Goal: Transaction & Acquisition: Purchase product/service

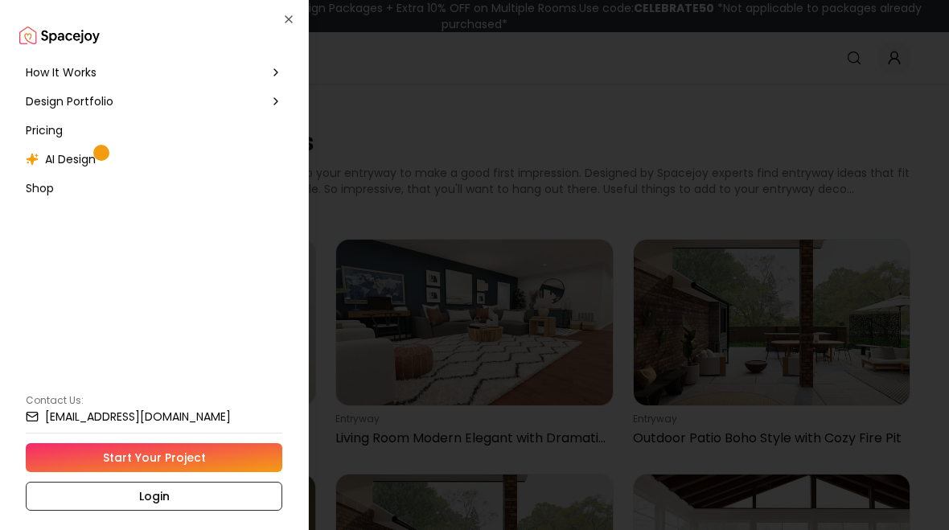
click at [145, 460] on link "Start Your Project" at bounding box center [154, 457] width 256 height 29
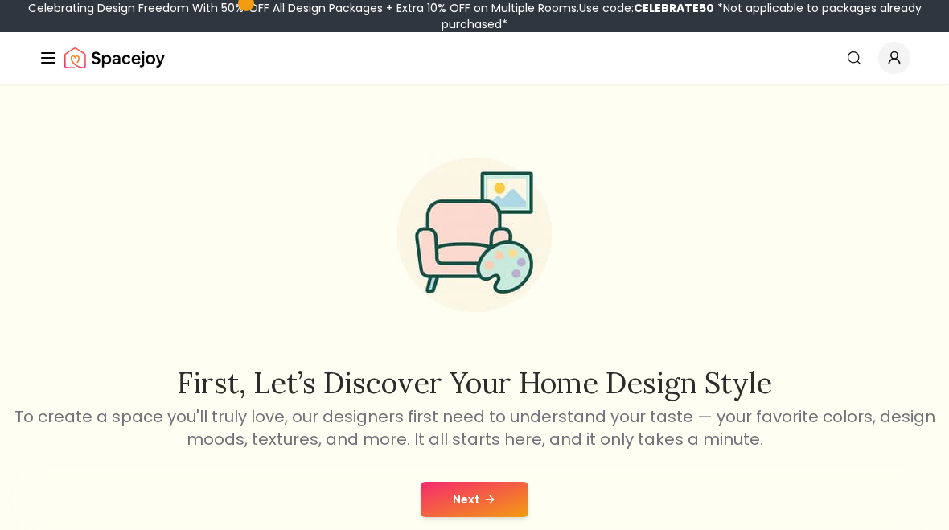
click at [441, 502] on button "Next" at bounding box center [474, 499] width 108 height 35
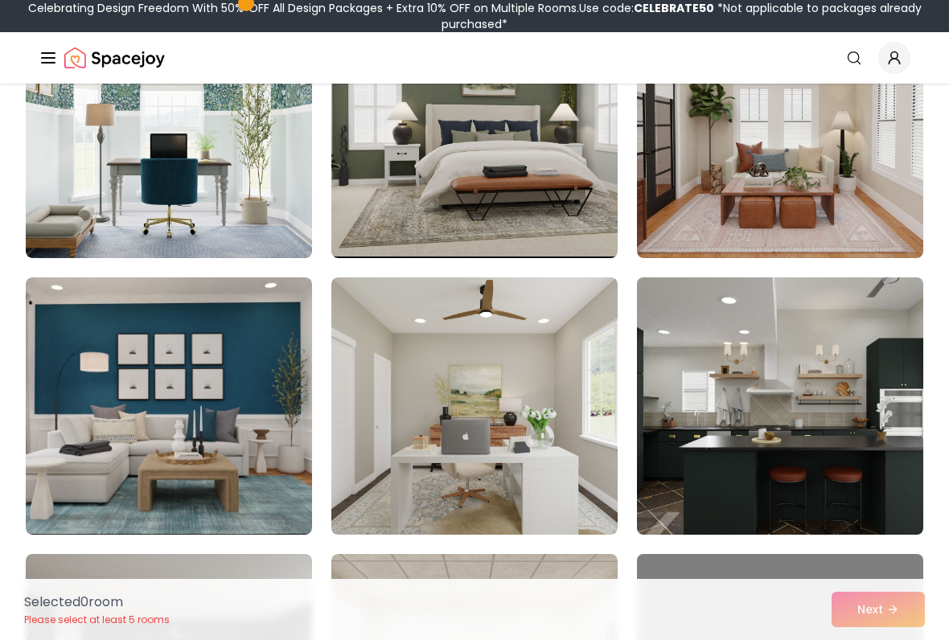
scroll to position [777, 0]
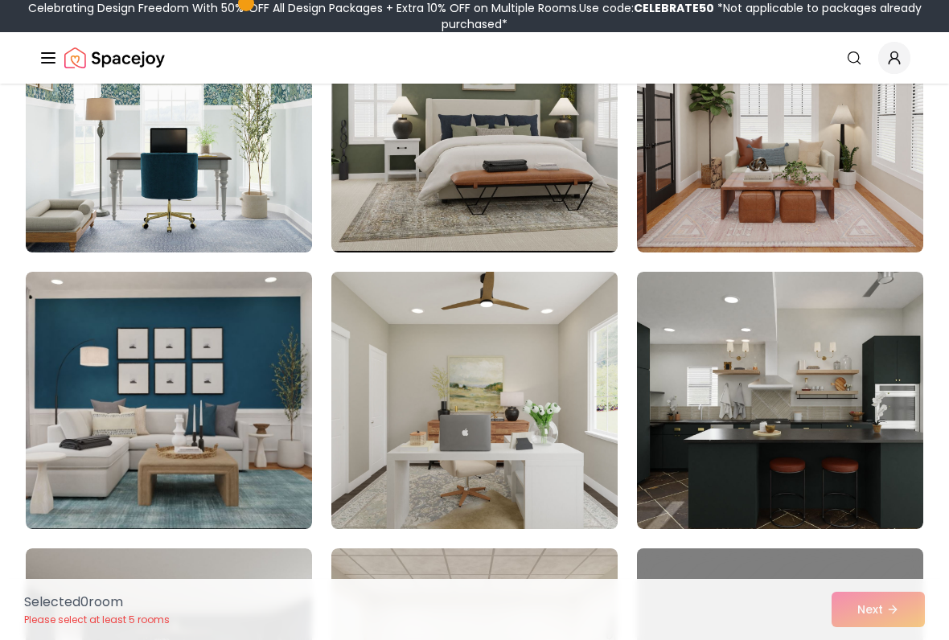
click at [554, 430] on img at bounding box center [474, 400] width 301 height 270
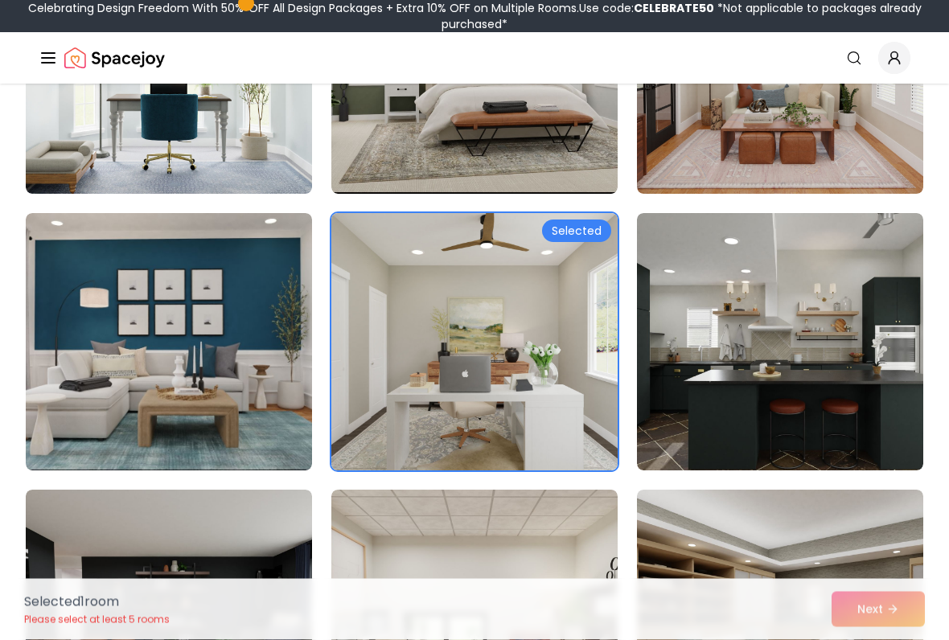
scroll to position [835, 0]
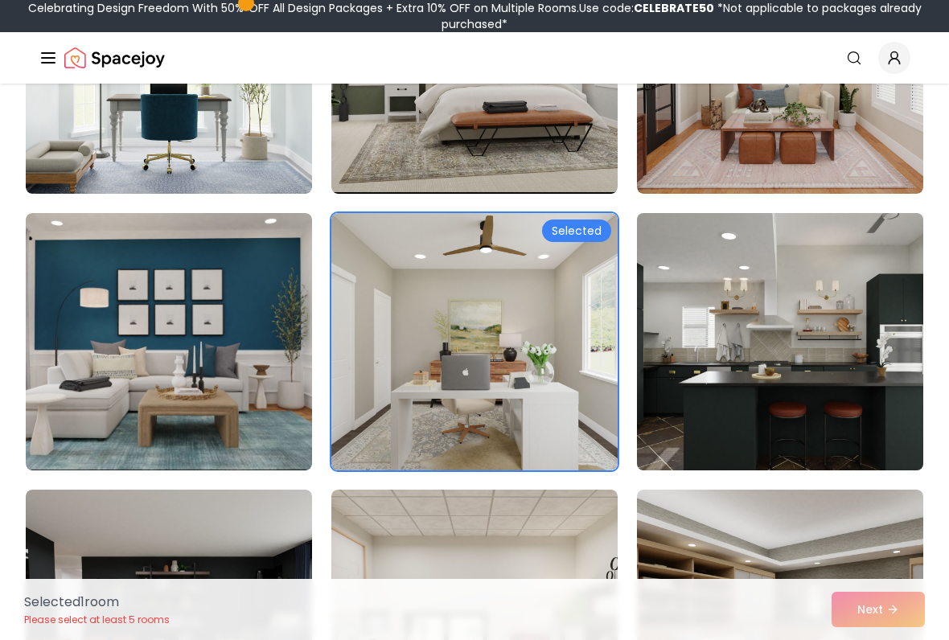
click at [695, 408] on img at bounding box center [779, 342] width 301 height 270
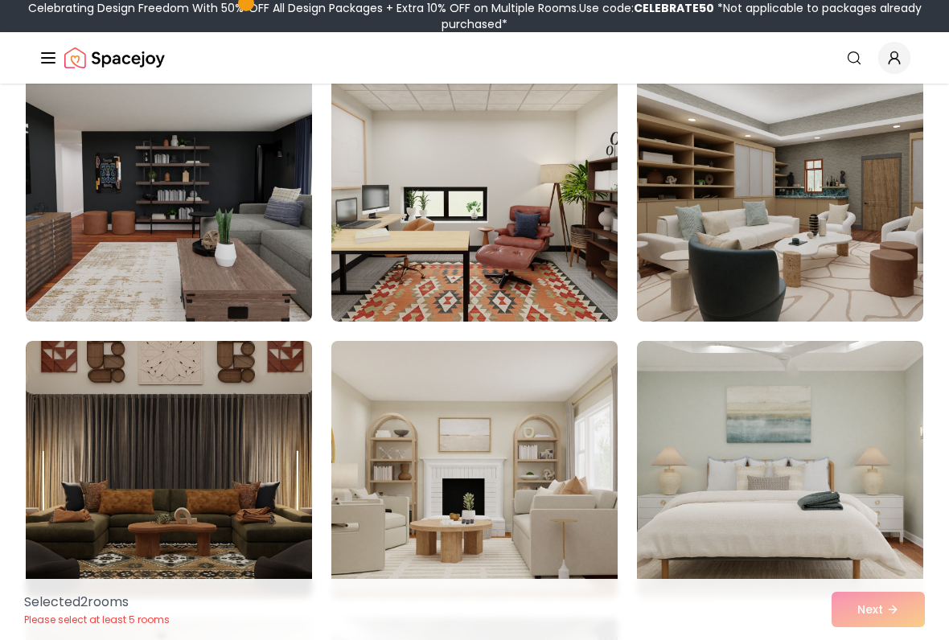
scroll to position [1264, 0]
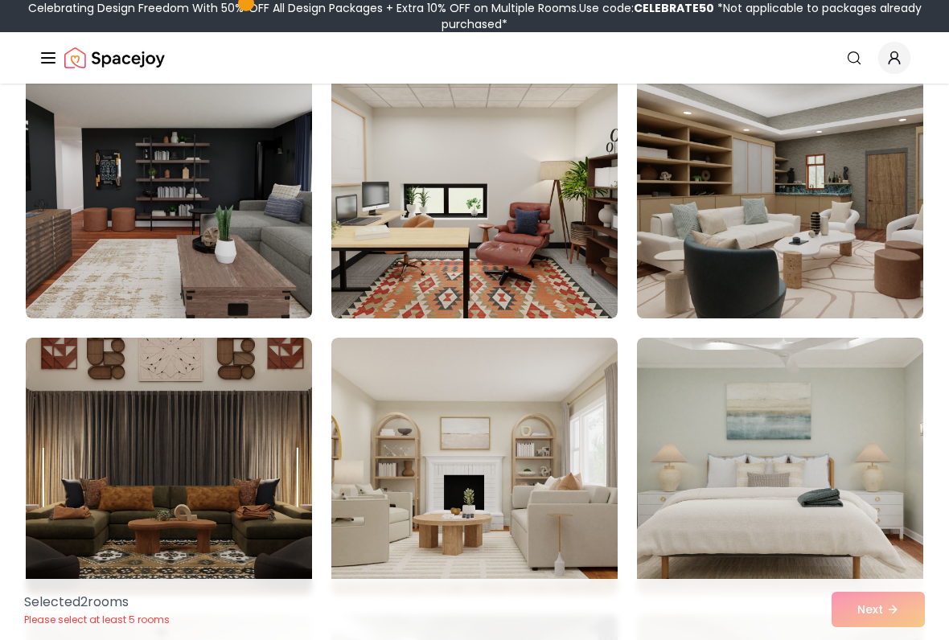
click at [705, 232] on img at bounding box center [779, 190] width 301 height 270
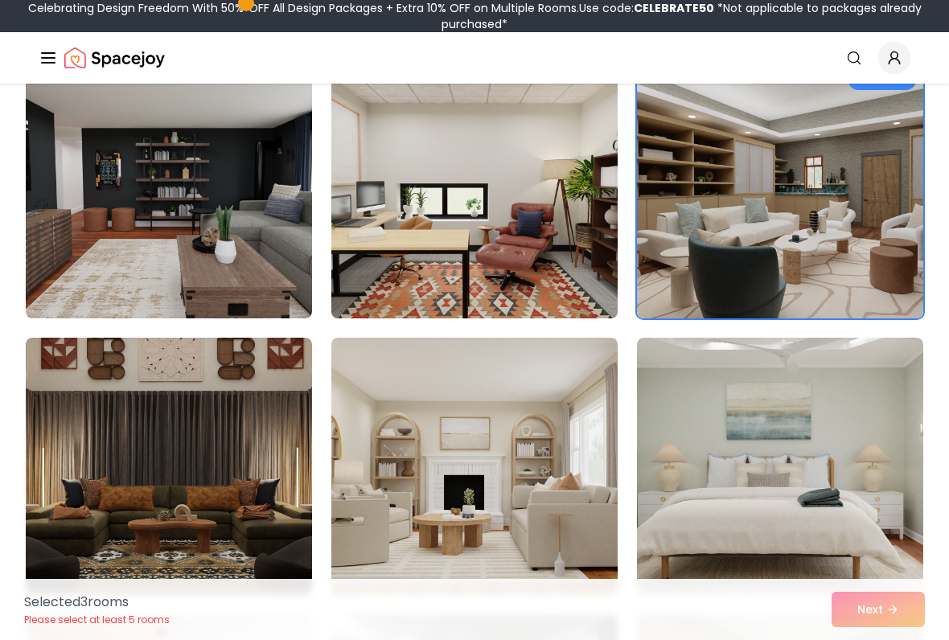
click at [479, 261] on img at bounding box center [474, 190] width 301 height 270
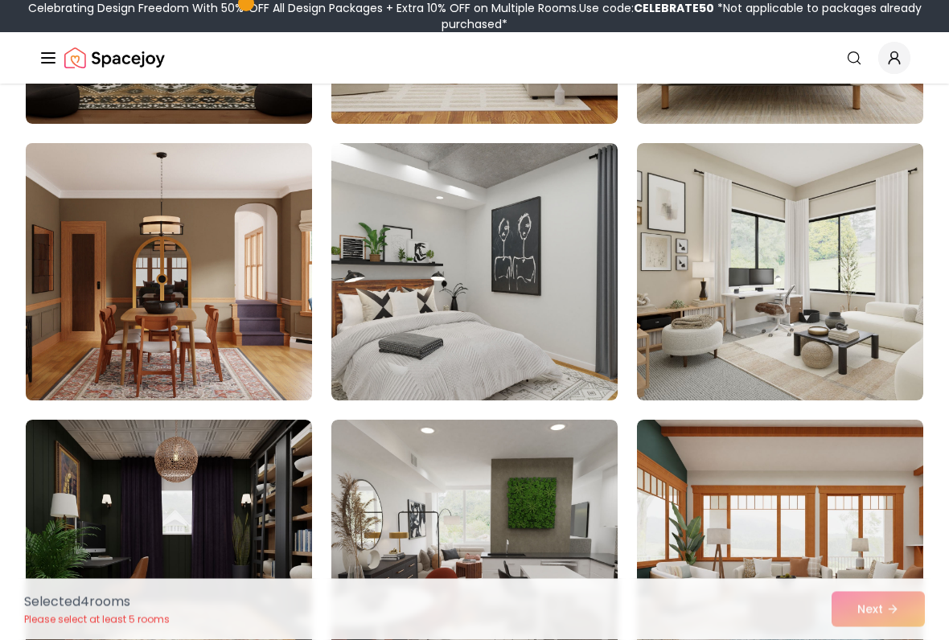
scroll to position [1735, 0]
click at [275, 279] on img at bounding box center [168, 272] width 301 height 270
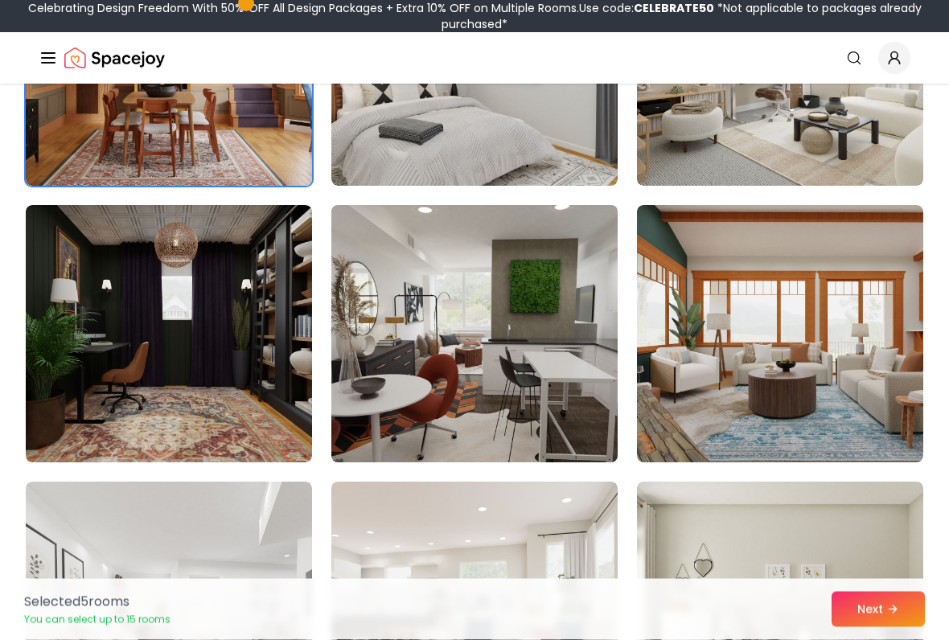
click at [534, 322] on img at bounding box center [474, 334] width 301 height 270
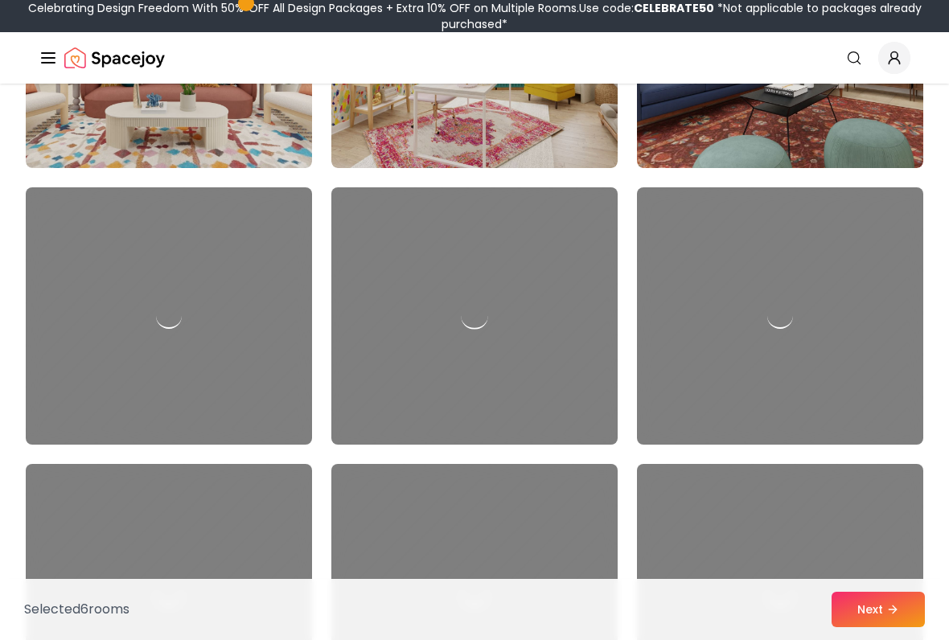
scroll to position [2810, 0]
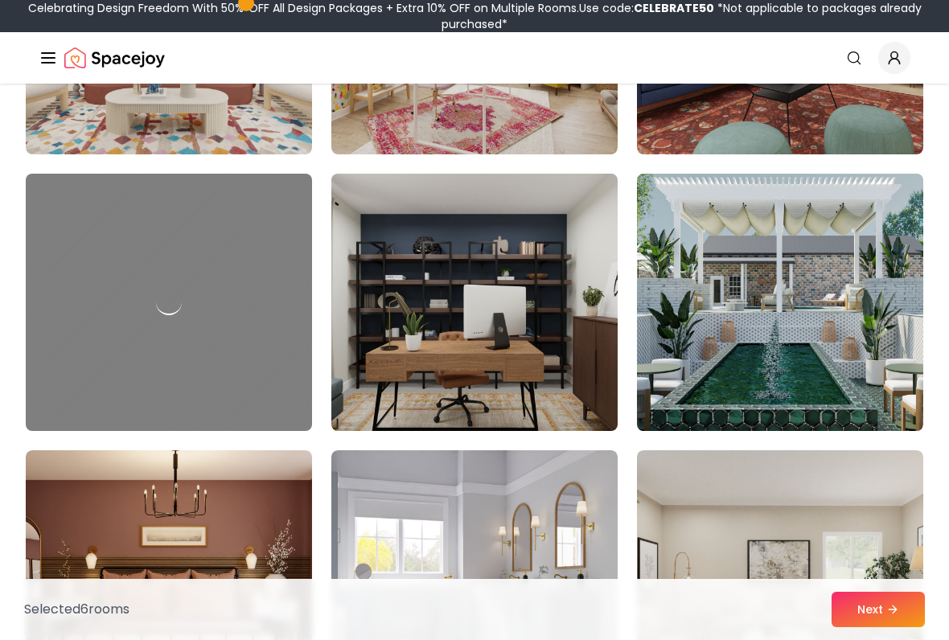
click at [799, 342] on img at bounding box center [779, 302] width 301 height 270
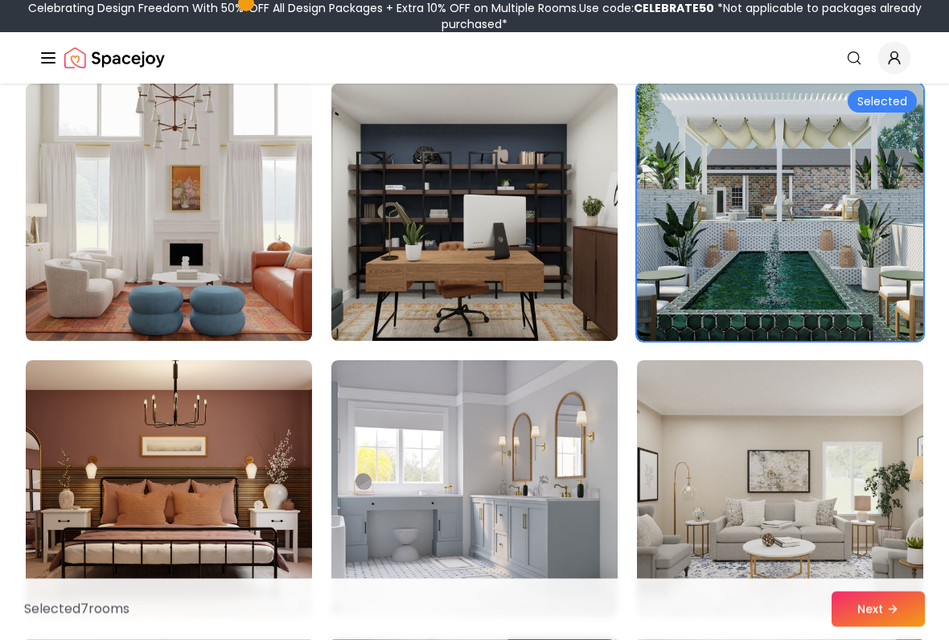
scroll to position [2913, 0]
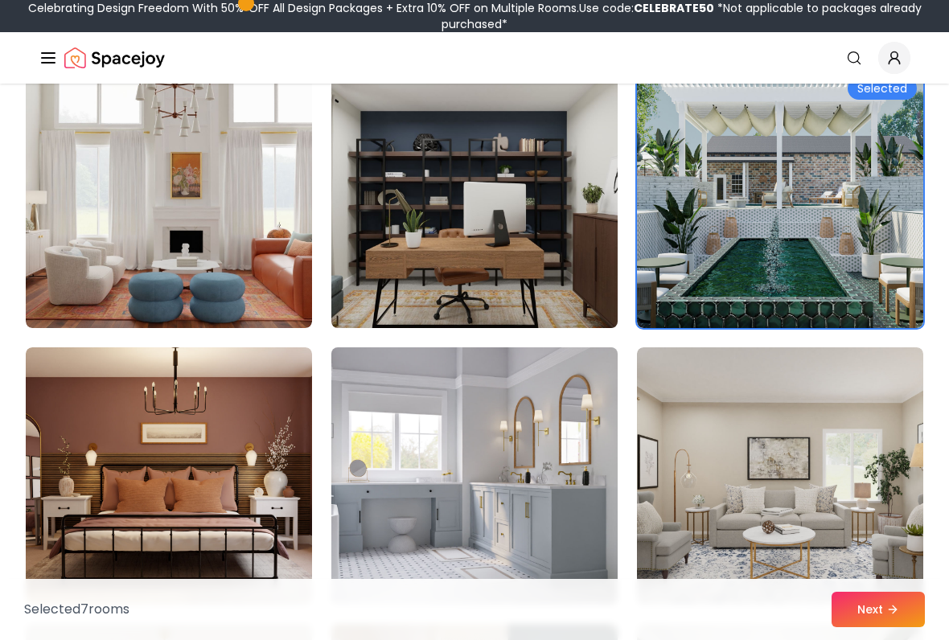
click at [485, 499] on img at bounding box center [474, 476] width 301 height 270
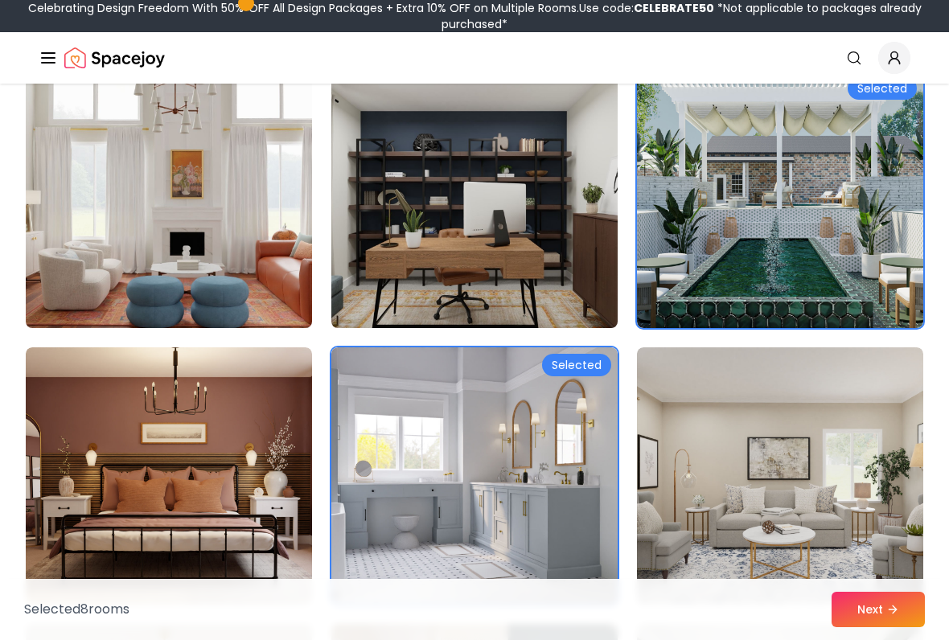
click at [285, 277] on img at bounding box center [168, 199] width 301 height 270
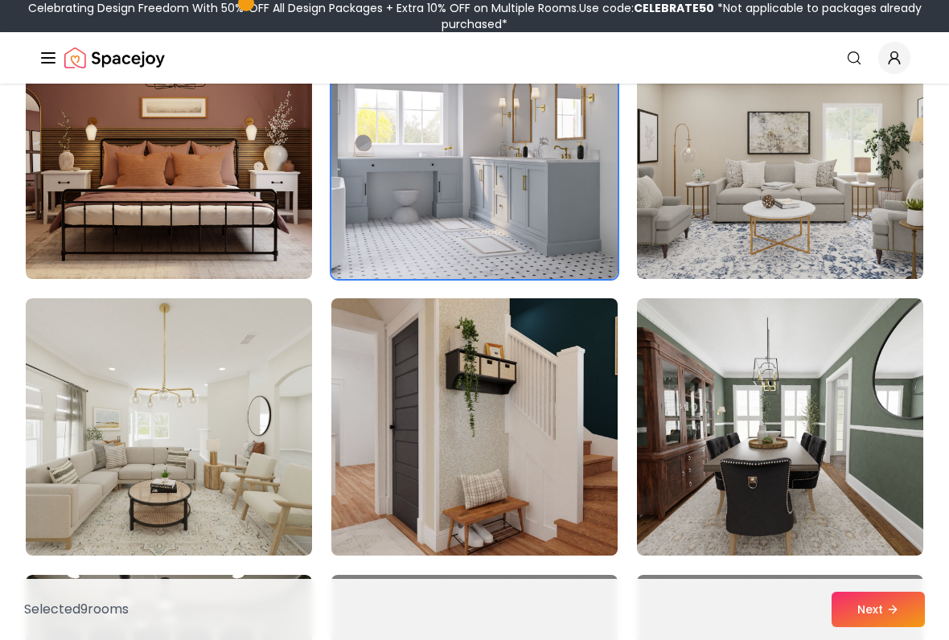
scroll to position [3240, 0]
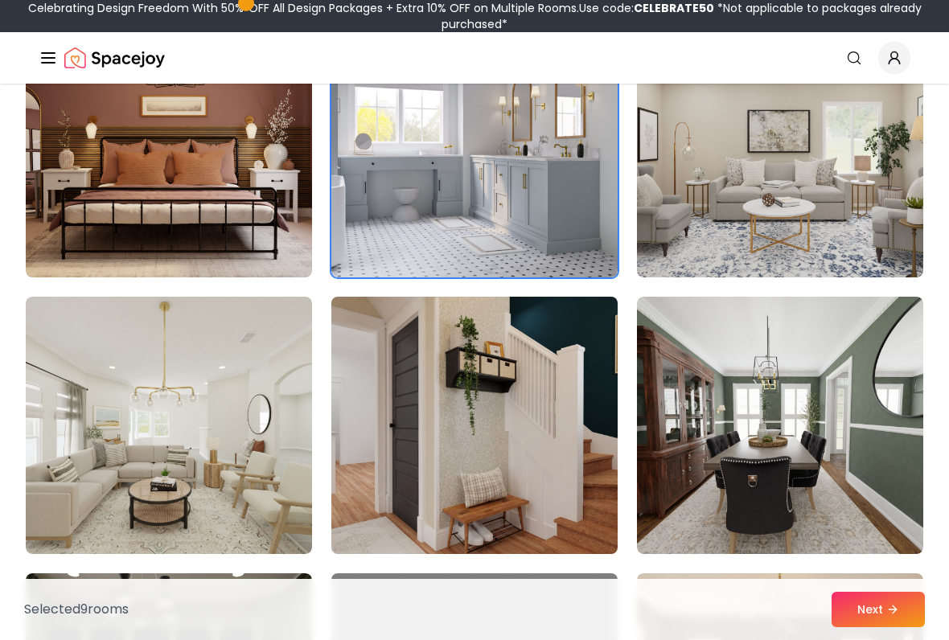
click at [476, 378] on img at bounding box center [474, 425] width 301 height 270
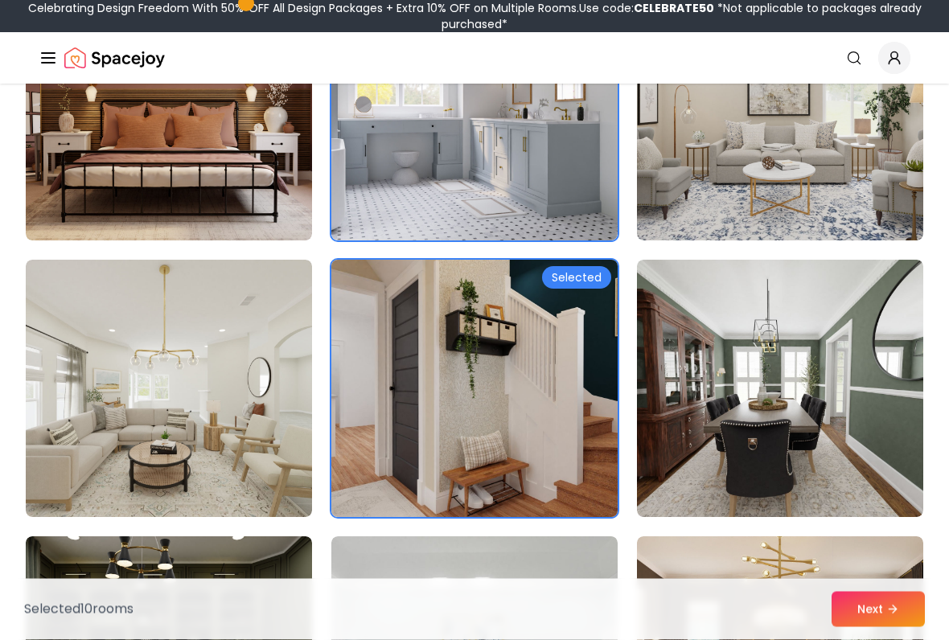
scroll to position [3282, 0]
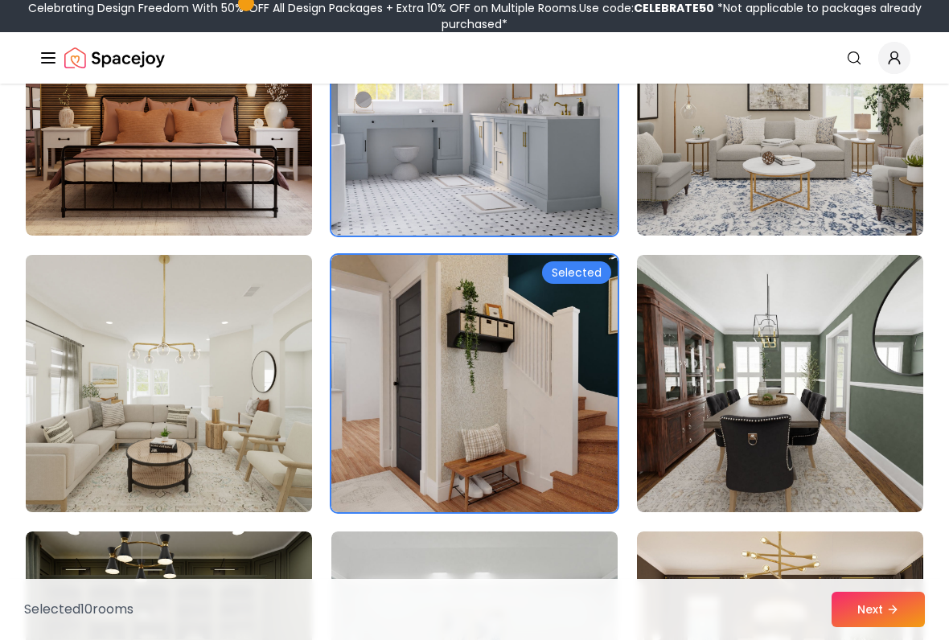
click at [280, 379] on img at bounding box center [168, 383] width 301 height 270
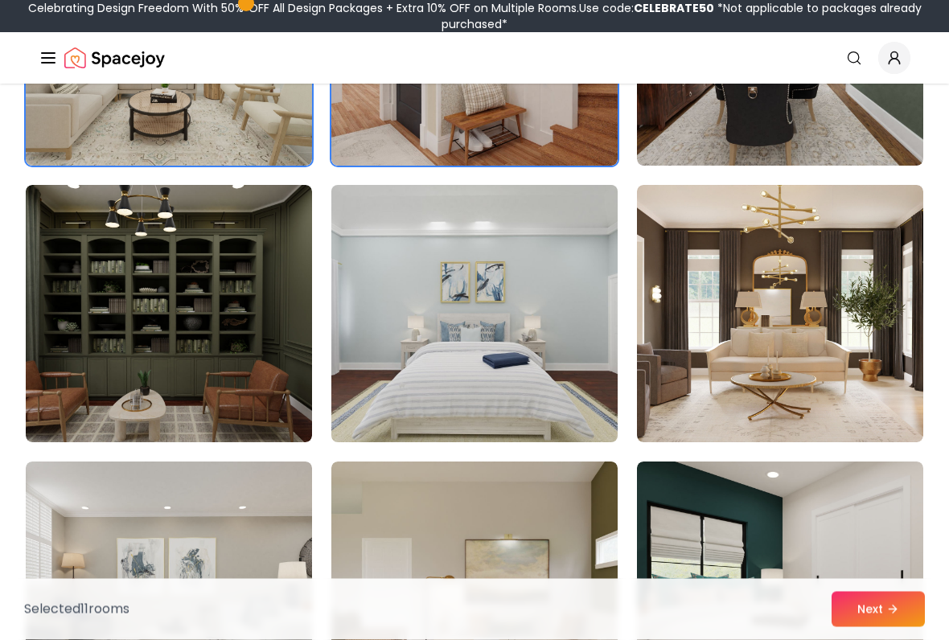
scroll to position [3630, 0]
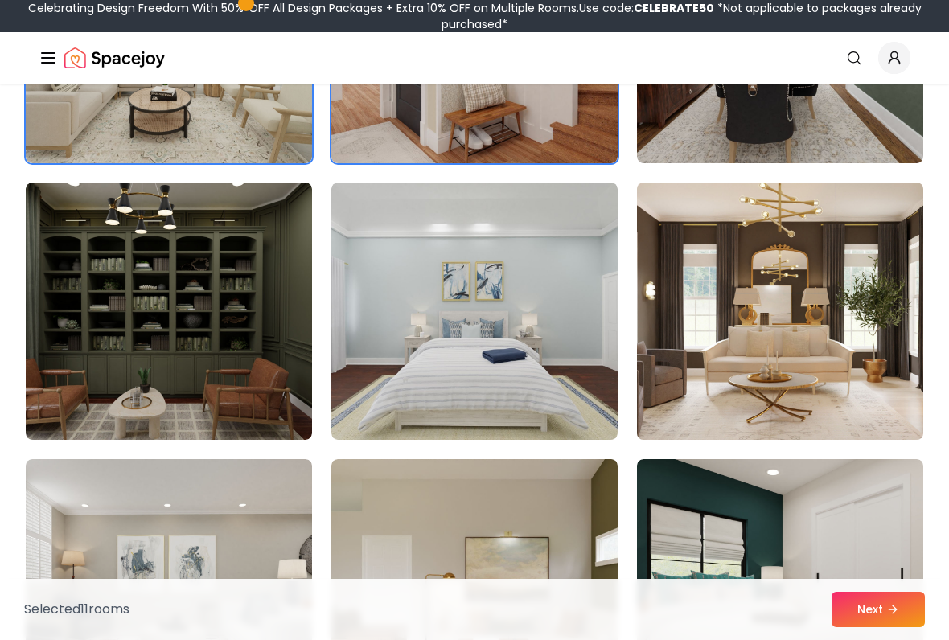
click at [686, 325] on img at bounding box center [779, 311] width 301 height 270
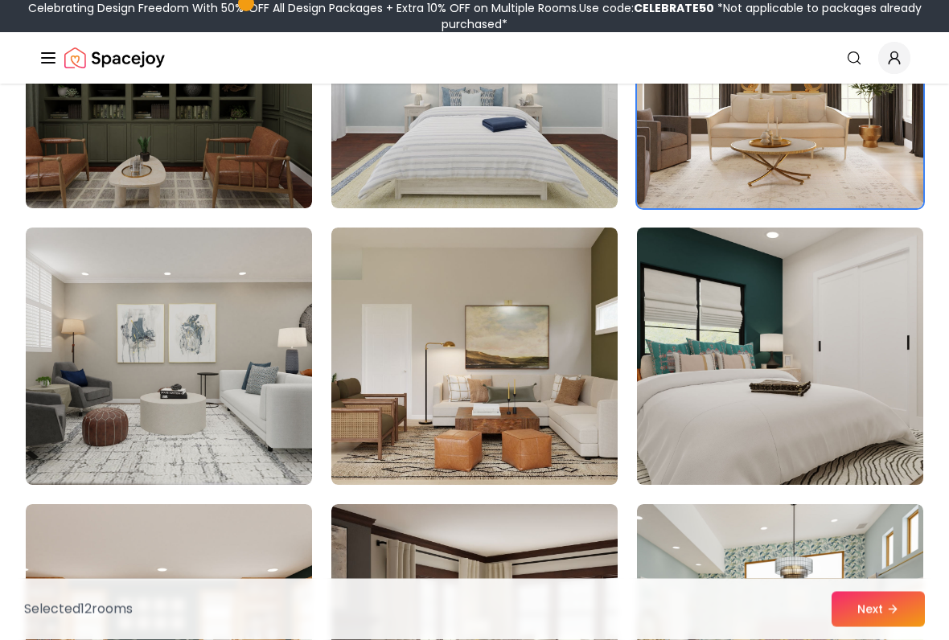
scroll to position [3900, 0]
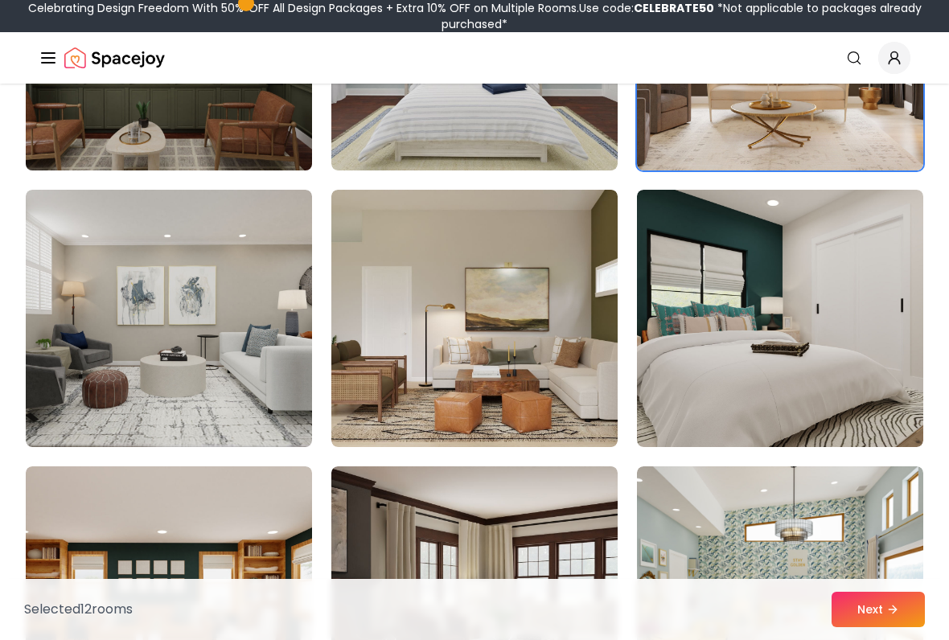
click at [206, 134] on img at bounding box center [168, 42] width 301 height 270
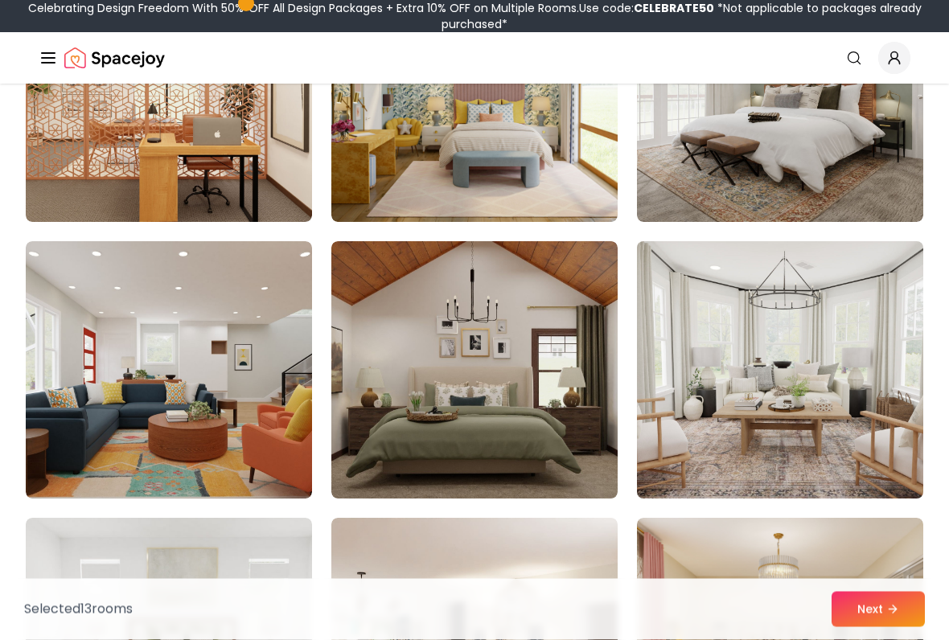
scroll to position [4955, 0]
click at [723, 387] on img at bounding box center [779, 370] width 301 height 270
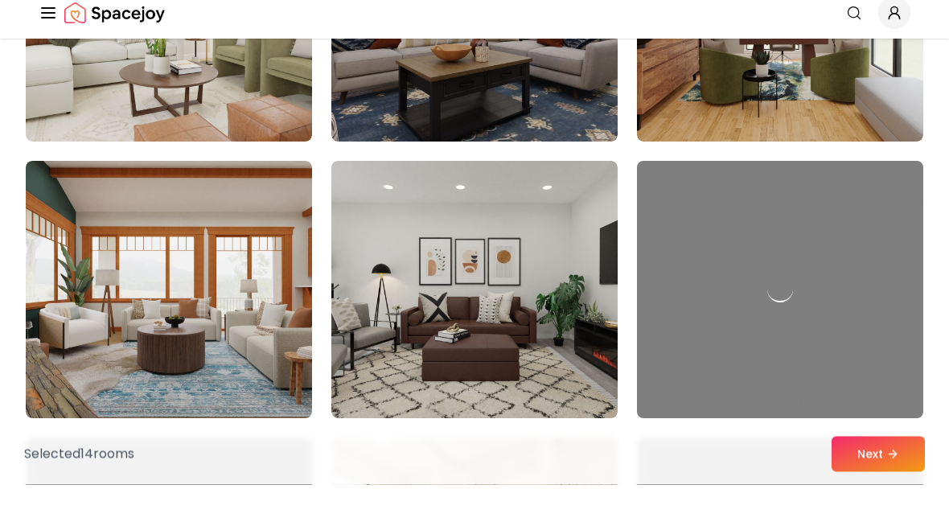
scroll to position [7248, 0]
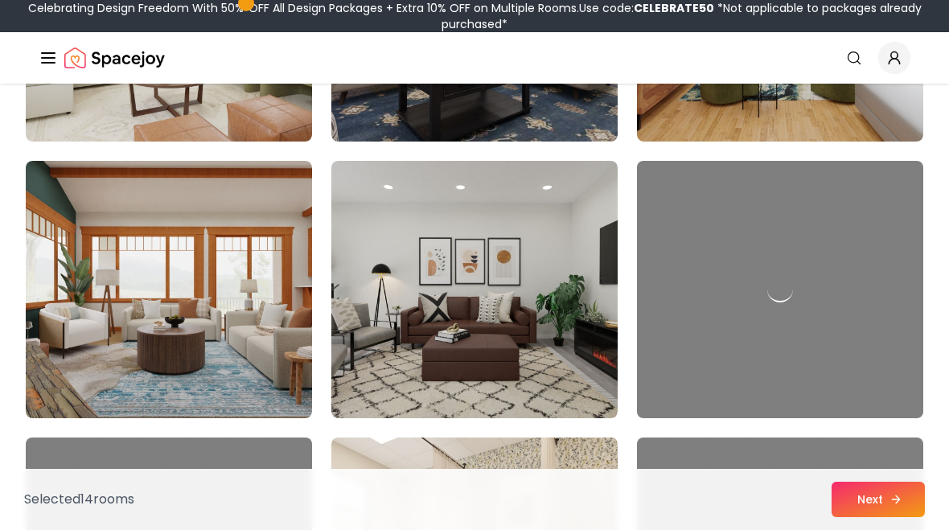
click at [854, 504] on button "Next" at bounding box center [877, 499] width 93 height 35
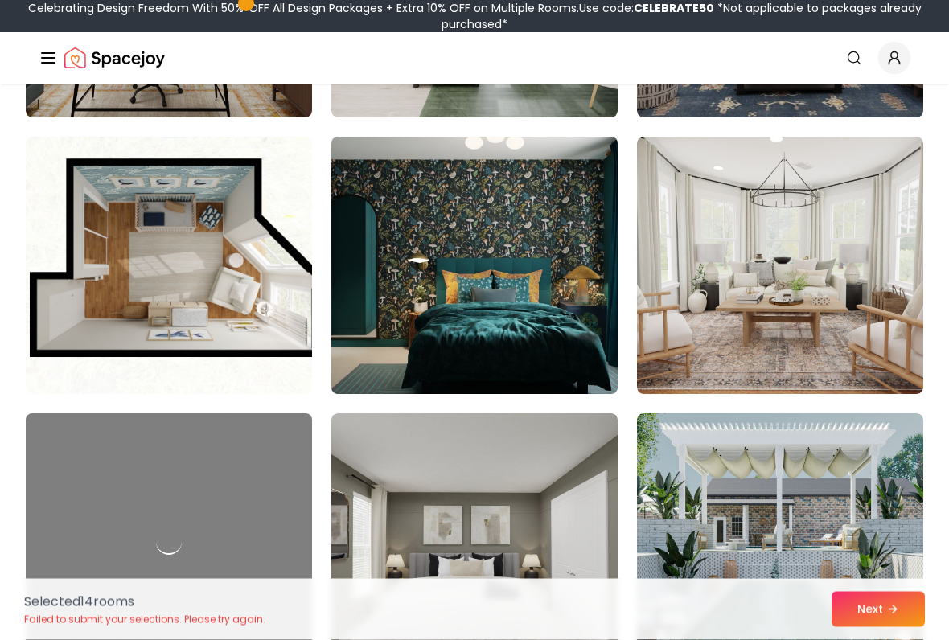
scroll to position [8101, 0]
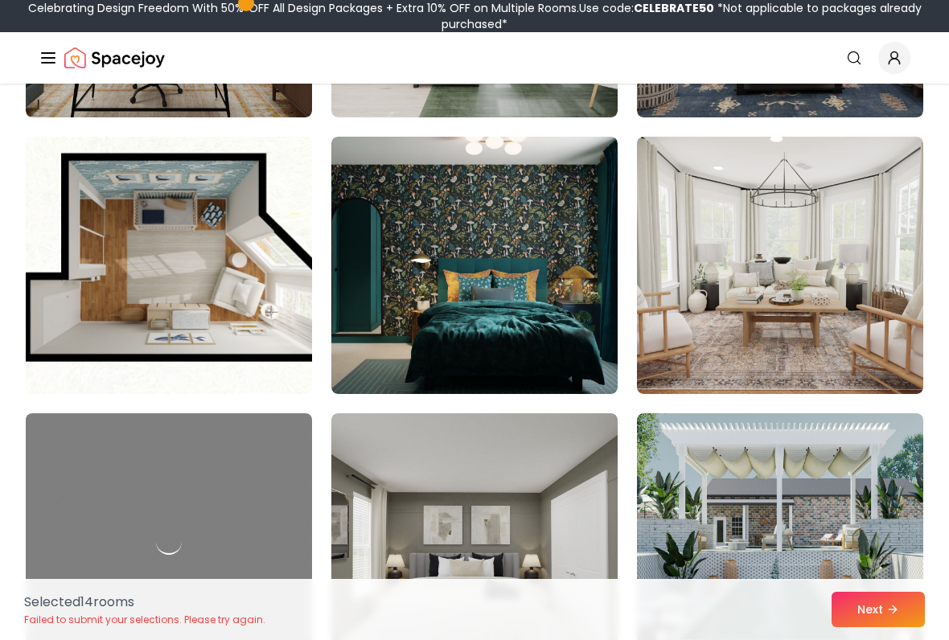
click at [256, 291] on img at bounding box center [168, 265] width 301 height 270
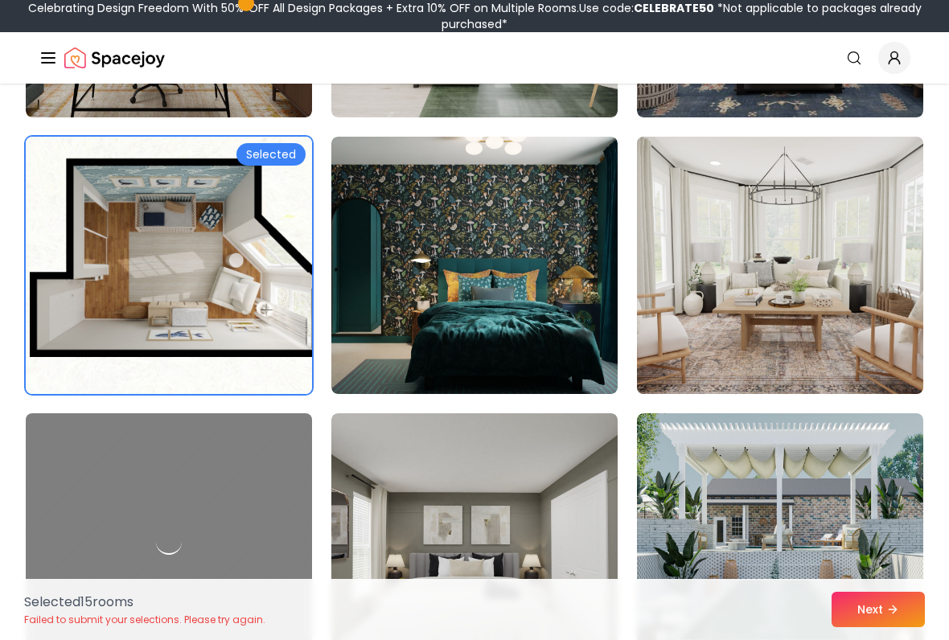
click at [686, 297] on img at bounding box center [779, 265] width 301 height 270
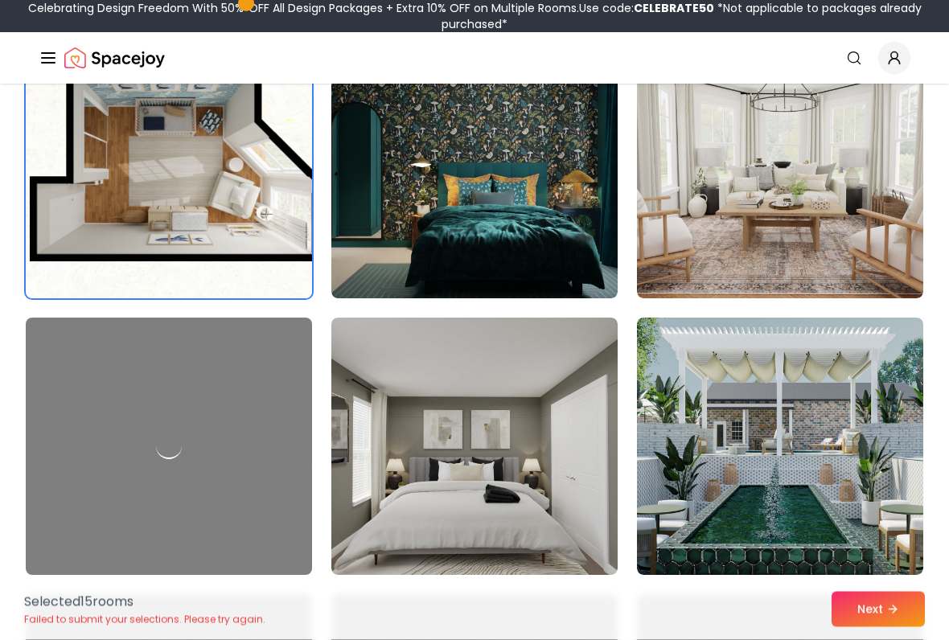
scroll to position [8215, 0]
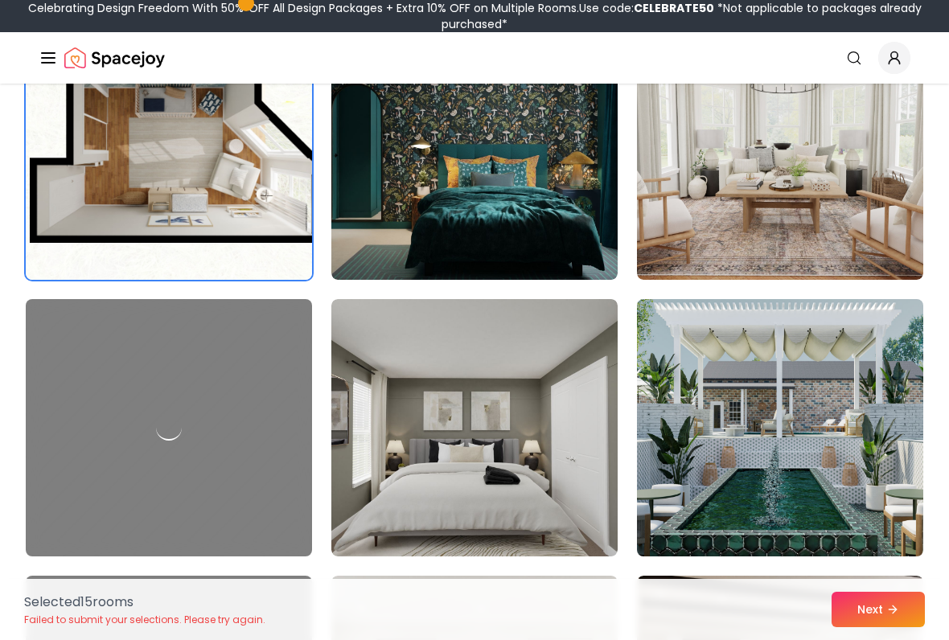
click at [710, 418] on img at bounding box center [779, 428] width 301 height 270
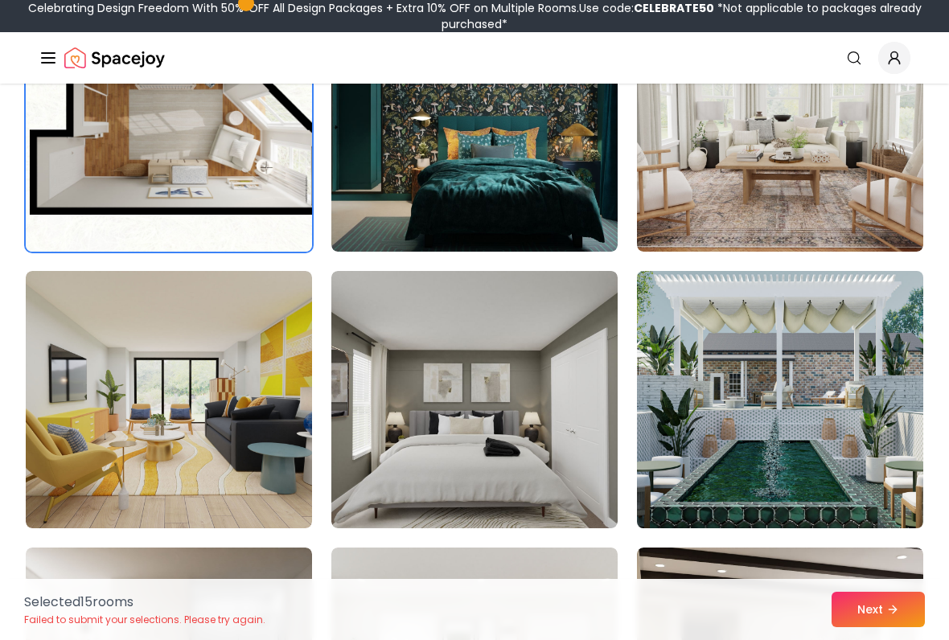
scroll to position [8244, 0]
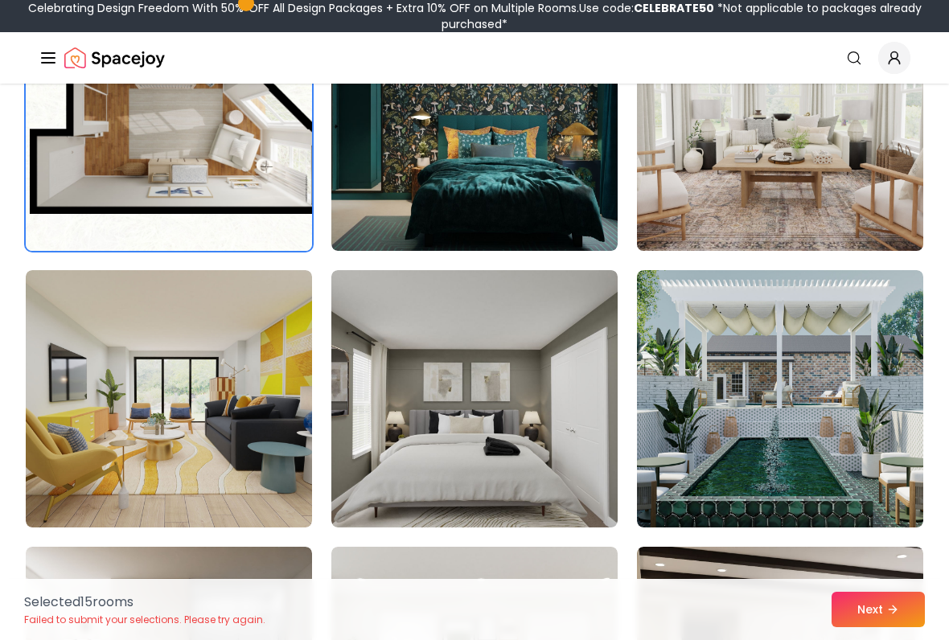
click at [695, 176] on img at bounding box center [779, 122] width 301 height 270
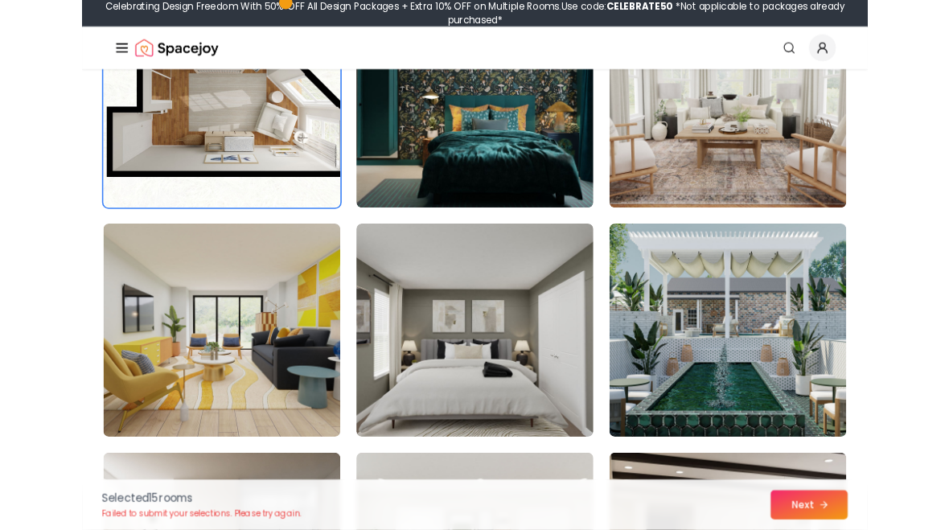
scroll to position [8289, 0]
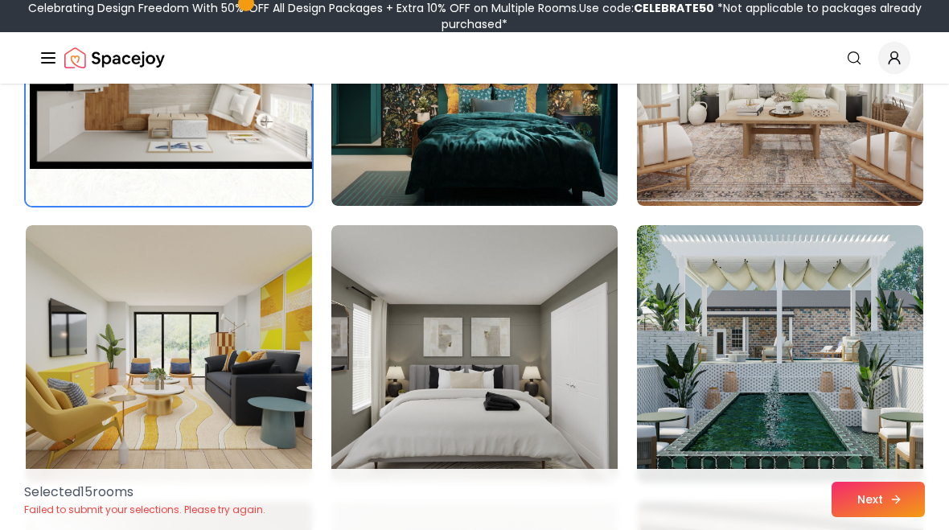
click at [895, 500] on icon at bounding box center [895, 499] width 13 height 13
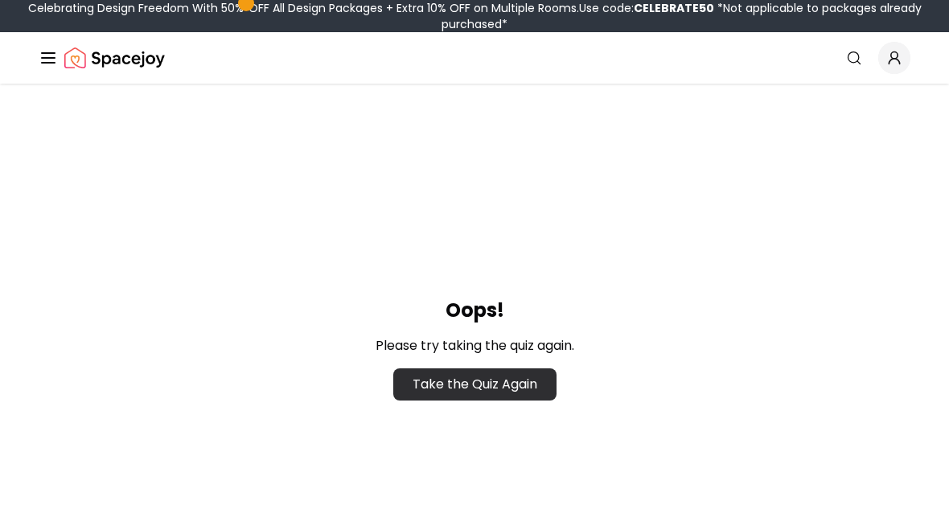
click at [474, 394] on link "Take the Quiz Again" at bounding box center [474, 384] width 163 height 32
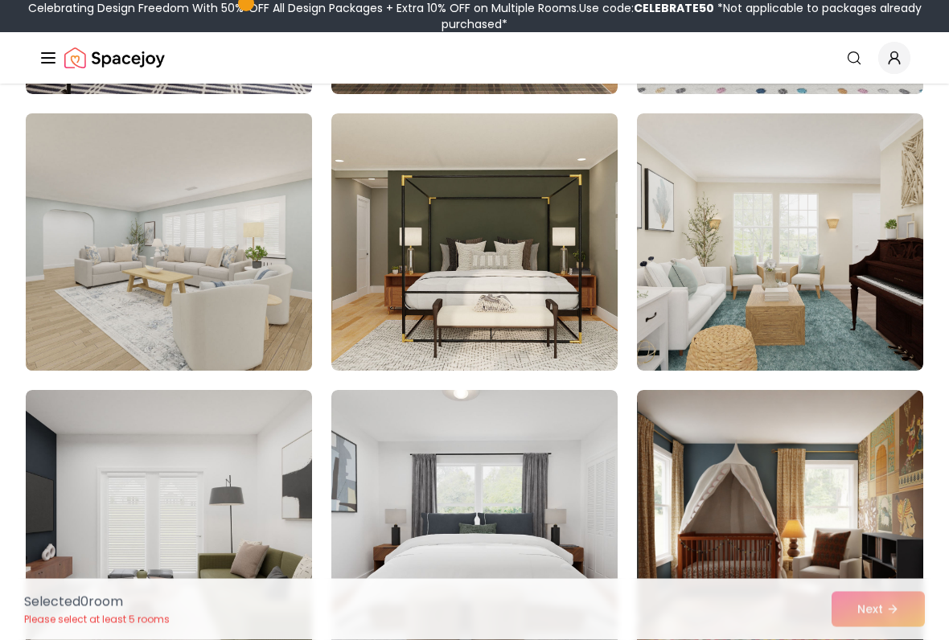
scroll to position [1211, 0]
click at [203, 228] on img at bounding box center [168, 242] width 301 height 270
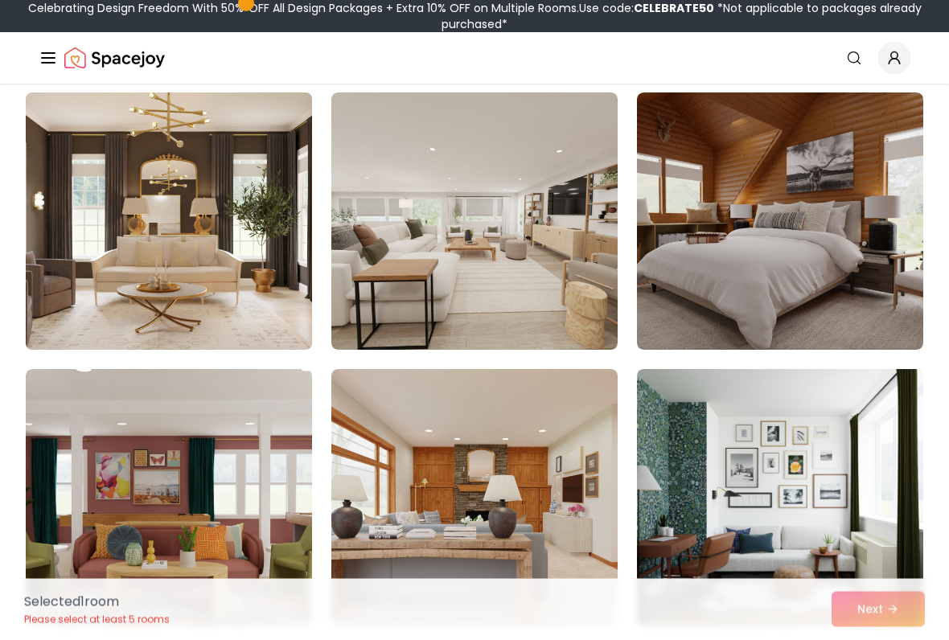
scroll to position [2062, 0]
click at [282, 245] on img at bounding box center [168, 221] width 301 height 270
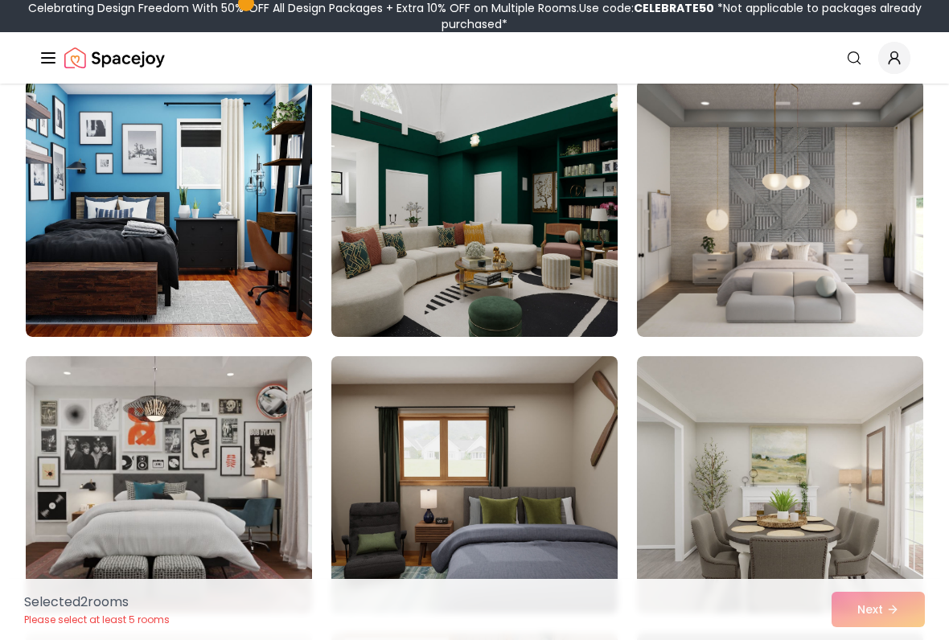
scroll to position [4291, 0]
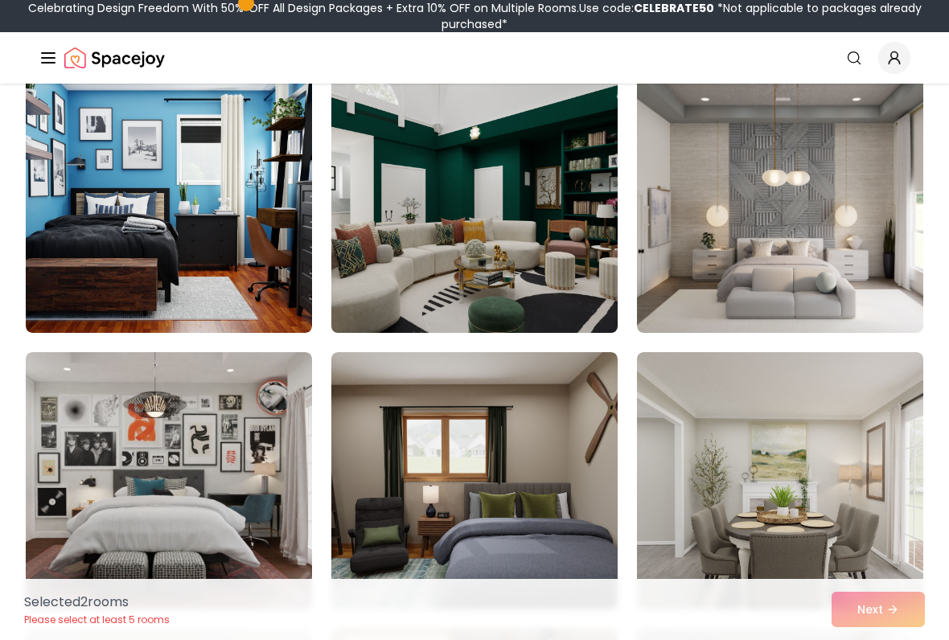
click at [539, 246] on img at bounding box center [474, 204] width 301 height 270
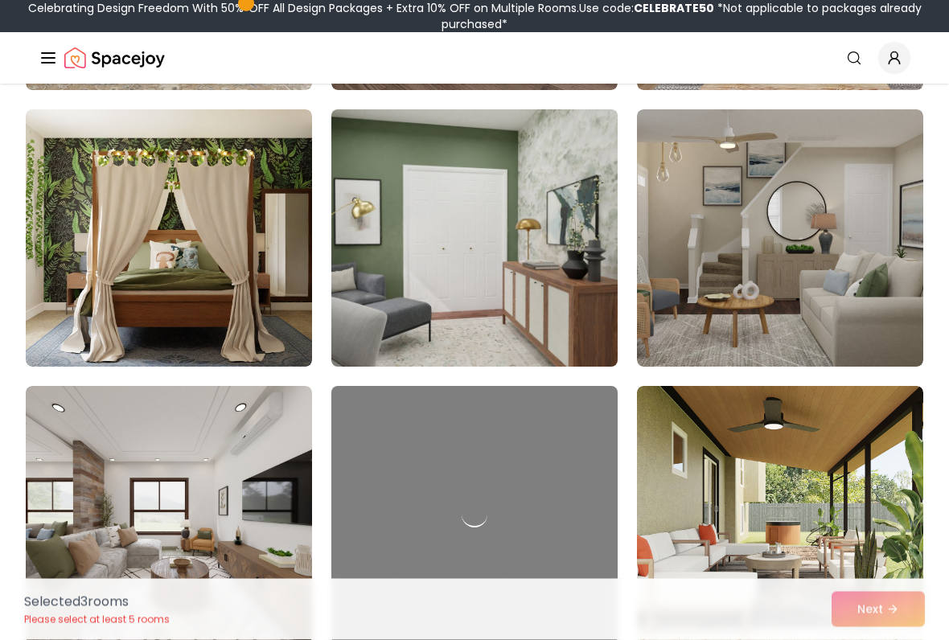
scroll to position [6193, 0]
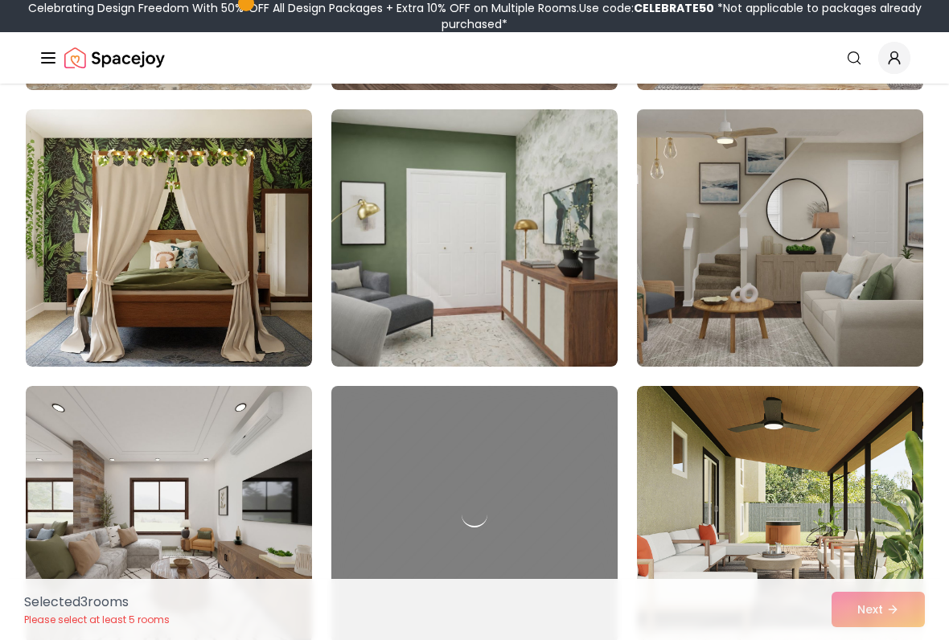
click at [733, 309] on img at bounding box center [779, 238] width 301 height 270
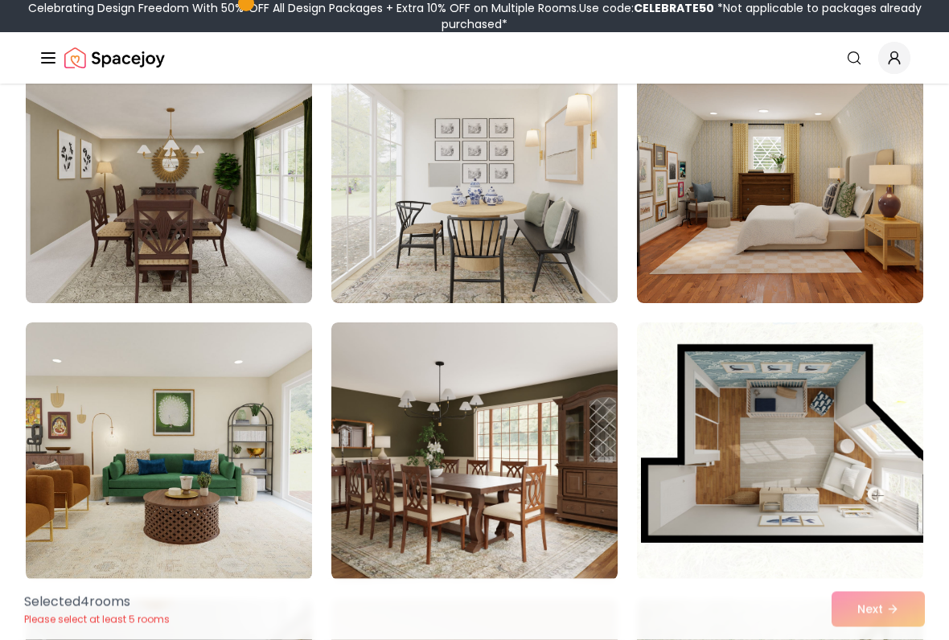
scroll to position [7639, 0]
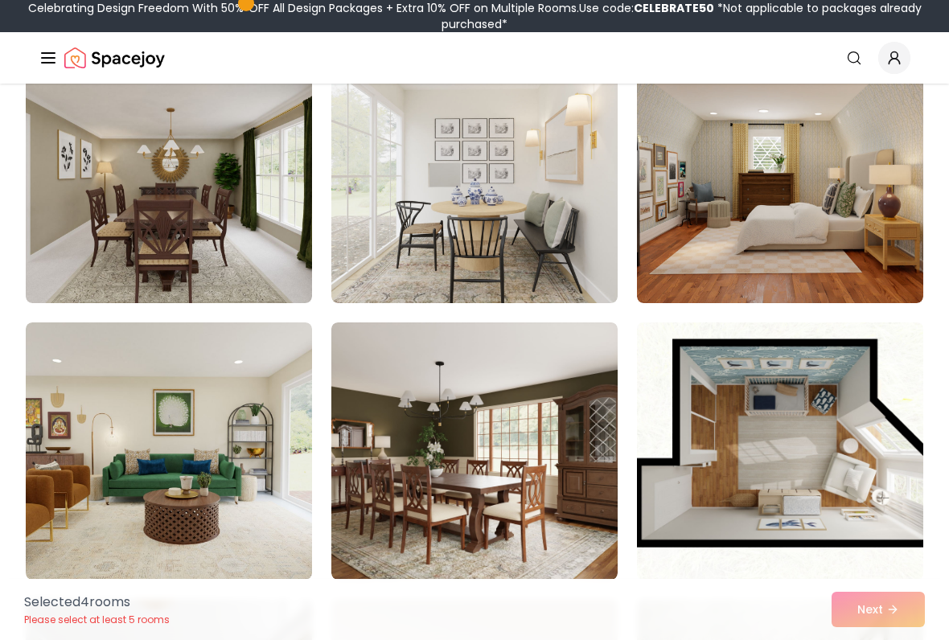
click at [700, 419] on img at bounding box center [779, 451] width 301 height 270
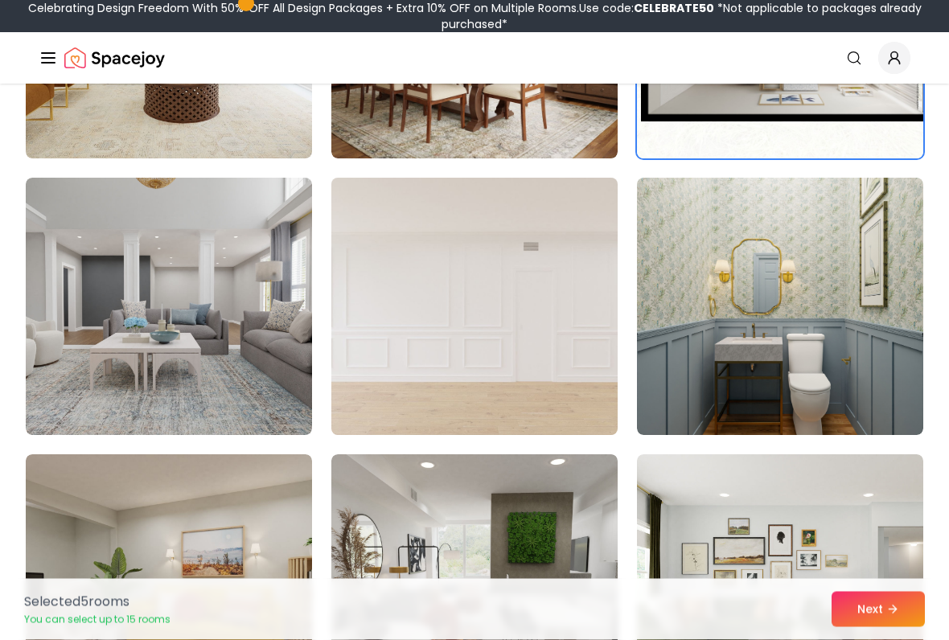
scroll to position [8063, 0]
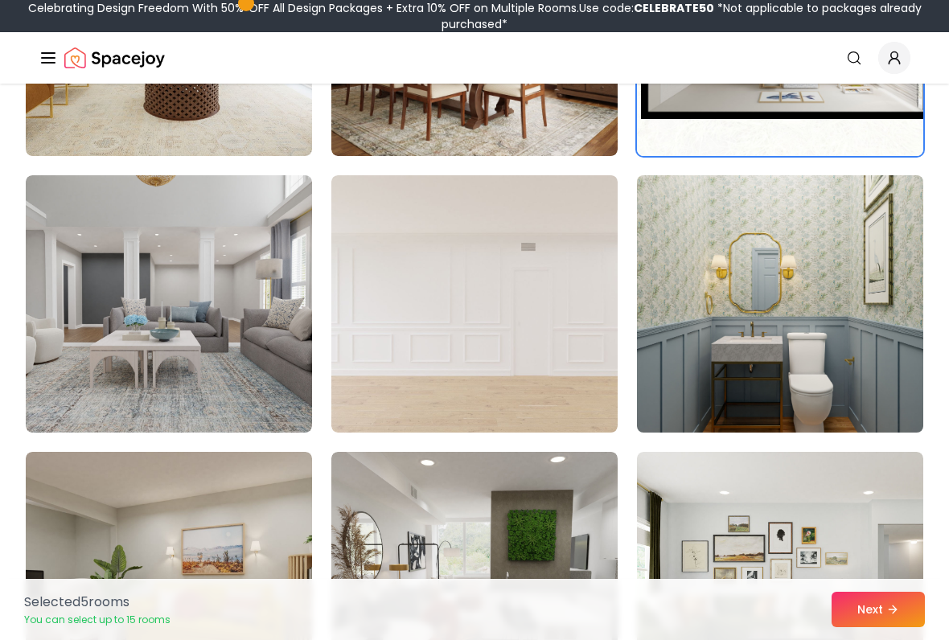
click at [666, 387] on img at bounding box center [779, 304] width 301 height 270
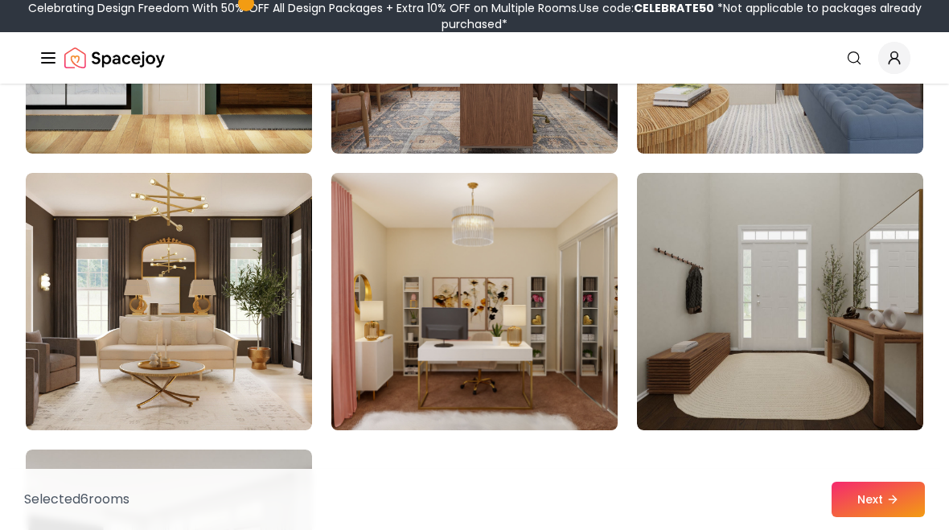
scroll to position [8888, 0]
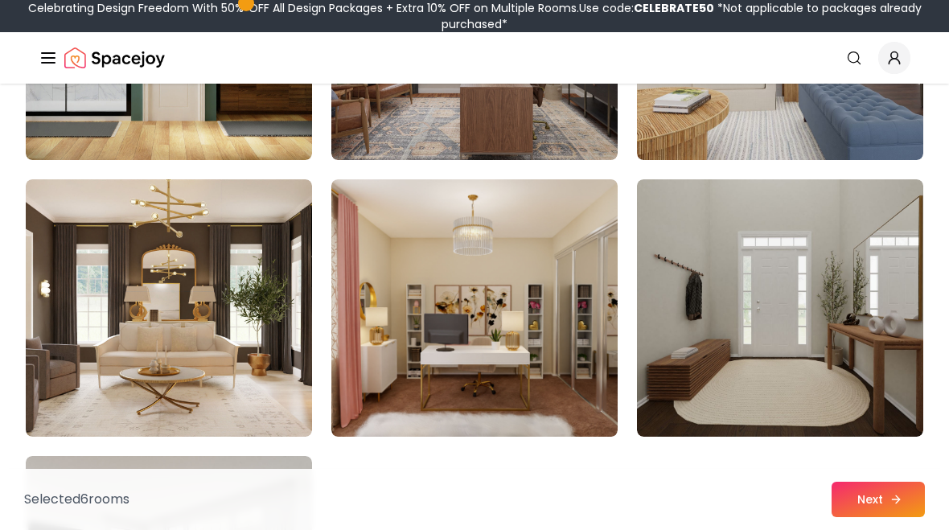
click at [872, 505] on button "Next" at bounding box center [877, 499] width 93 height 35
click at [875, 501] on button "Next" at bounding box center [877, 499] width 93 height 35
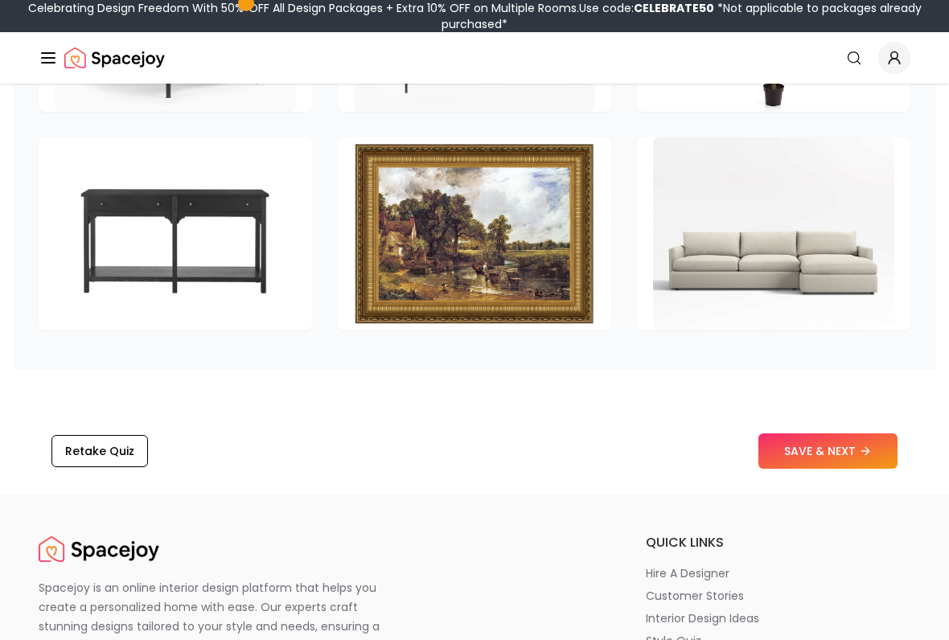
scroll to position [2511, 0]
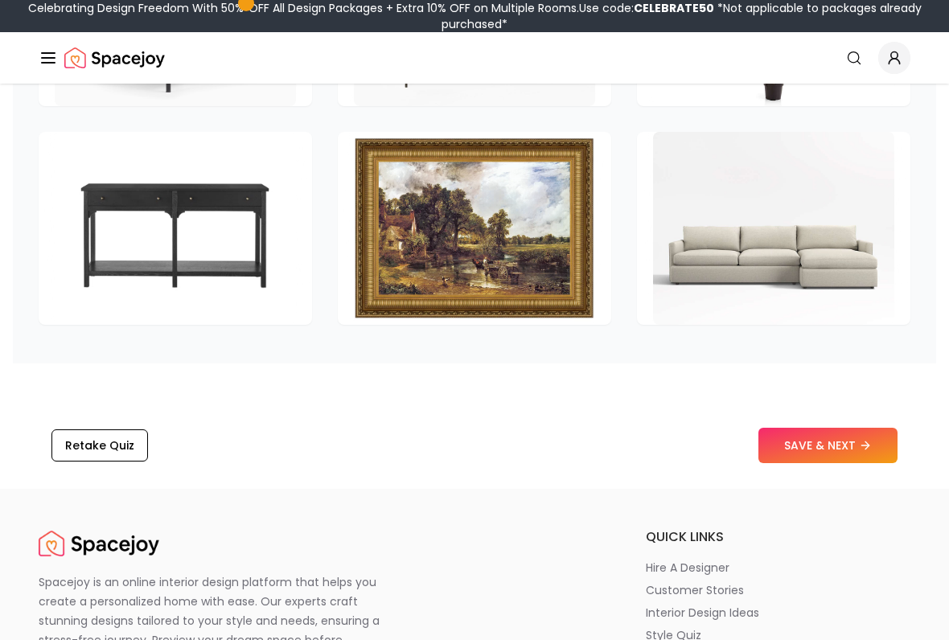
click at [814, 460] on button "SAVE & NEXT" at bounding box center [827, 445] width 139 height 35
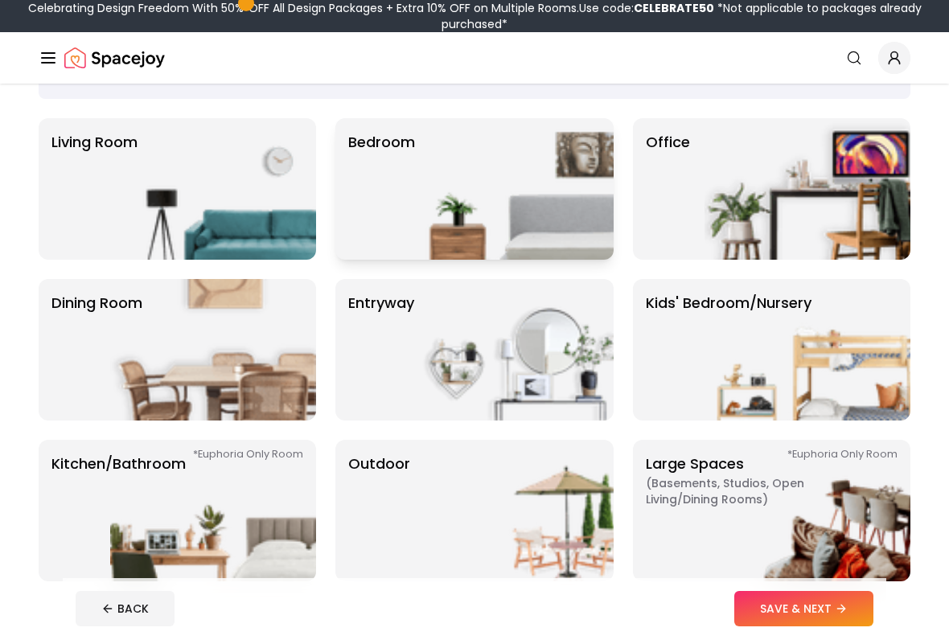
scroll to position [104, 0]
click at [274, 499] on img at bounding box center [213, 510] width 206 height 141
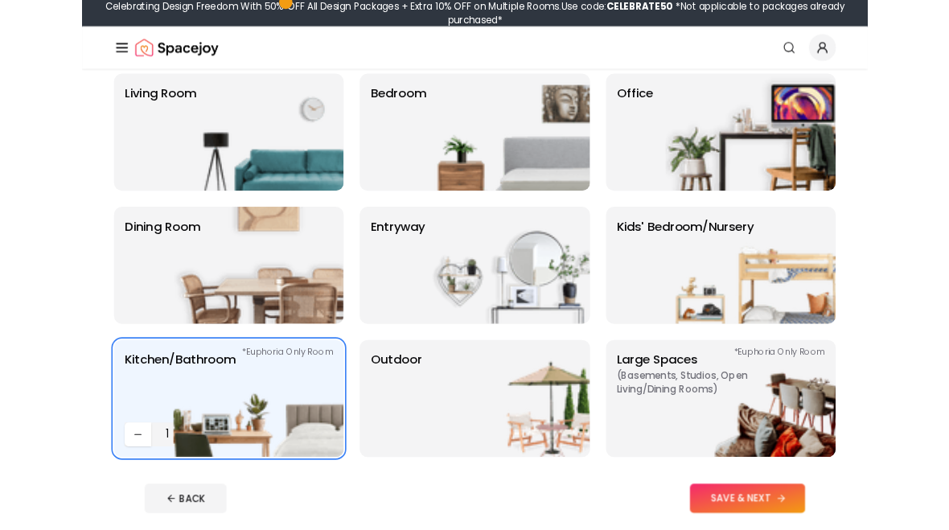
scroll to position [178, 0]
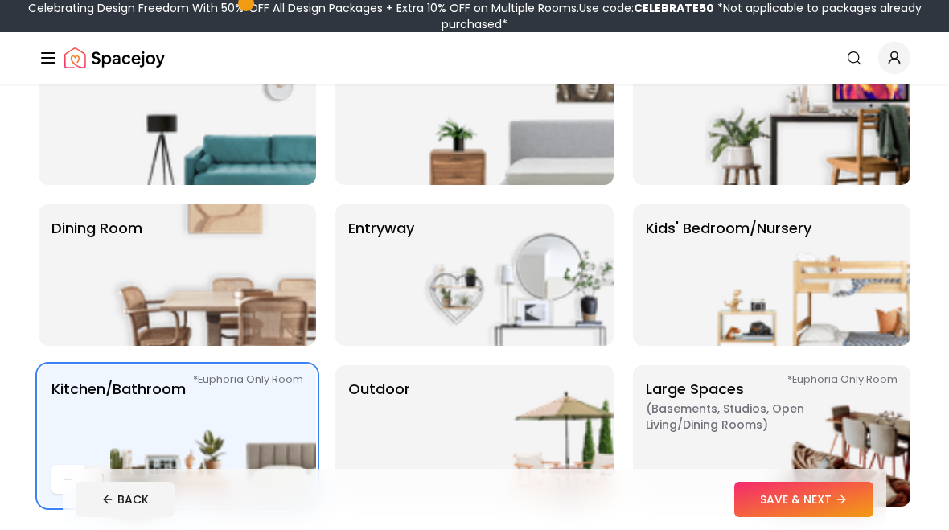
click at [807, 505] on button "SAVE & NEXT" at bounding box center [803, 499] width 139 height 35
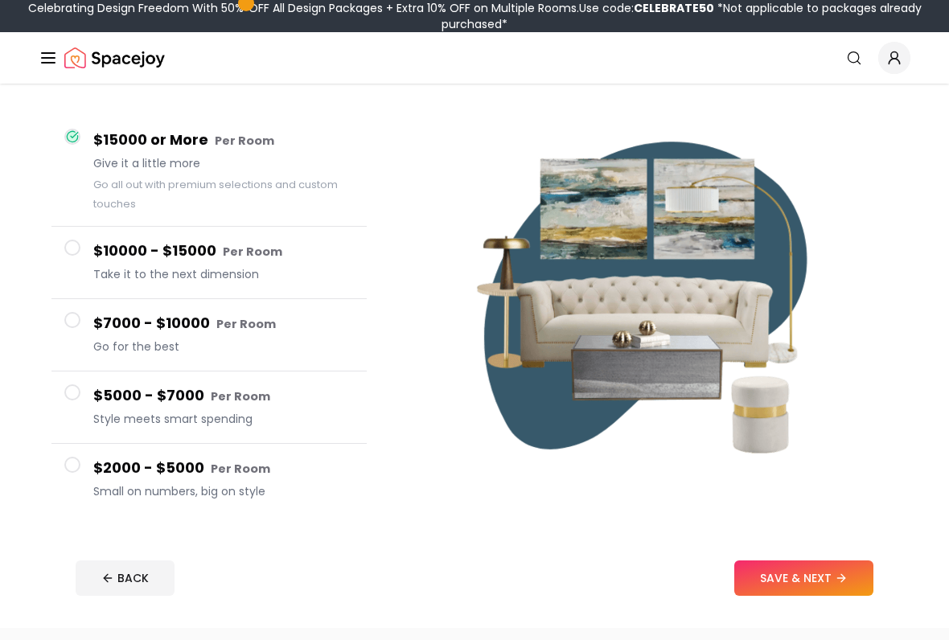
scroll to position [133, 0]
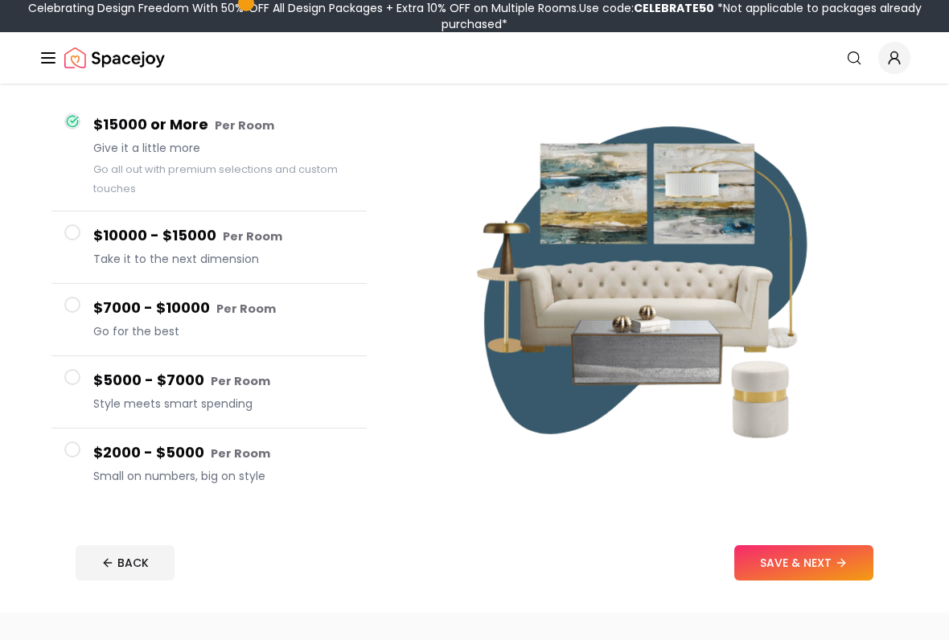
click at [216, 325] on span "Go for the best" at bounding box center [223, 332] width 260 height 16
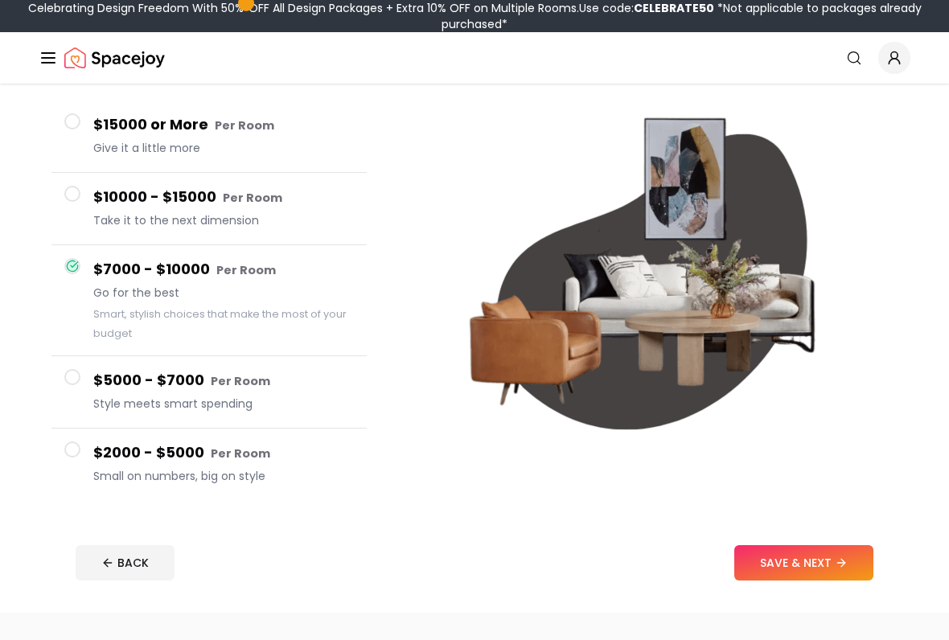
click at [182, 138] on div "$15000 or More Per Room Give it a little more" at bounding box center [223, 136] width 260 height 46
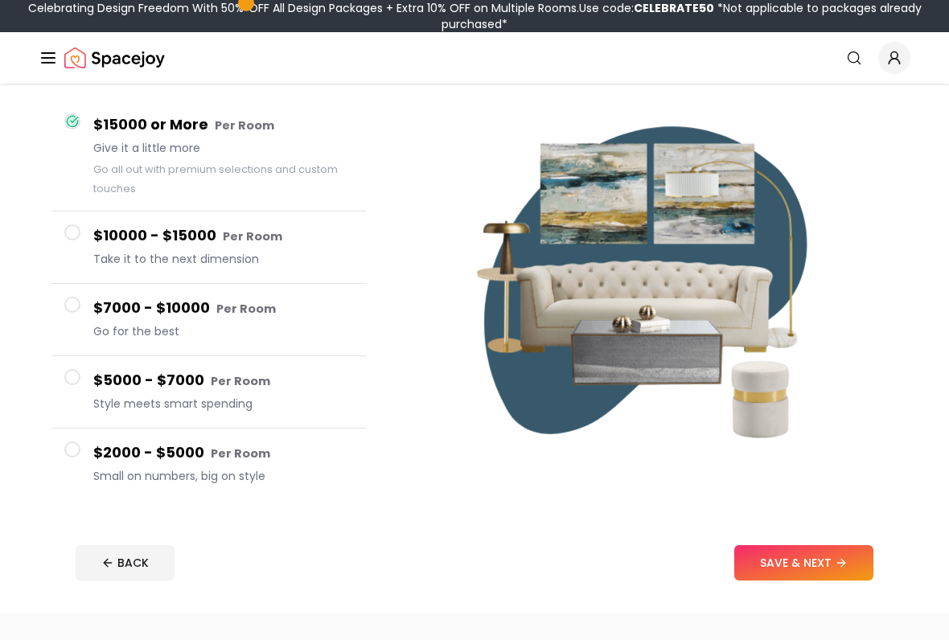
click at [785, 529] on button "SAVE & NEXT" at bounding box center [803, 562] width 139 height 35
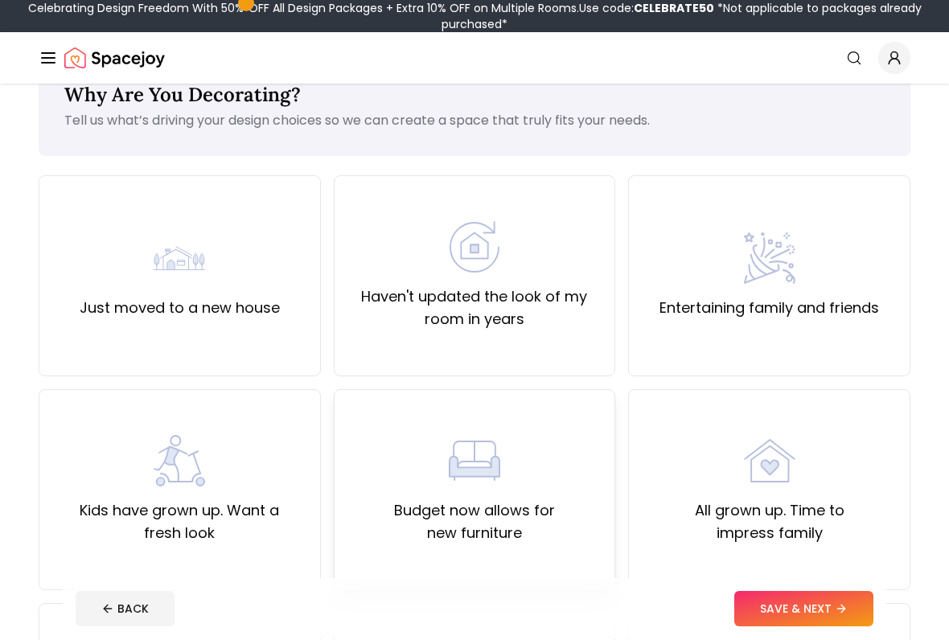
scroll to position [47, 0]
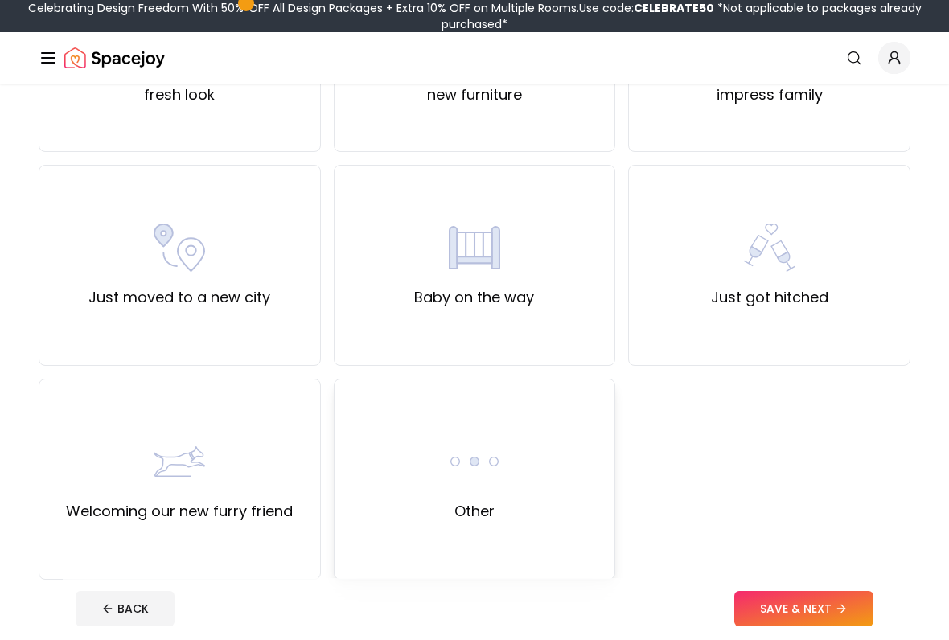
click at [515, 436] on div "Other" at bounding box center [475, 479] width 282 height 201
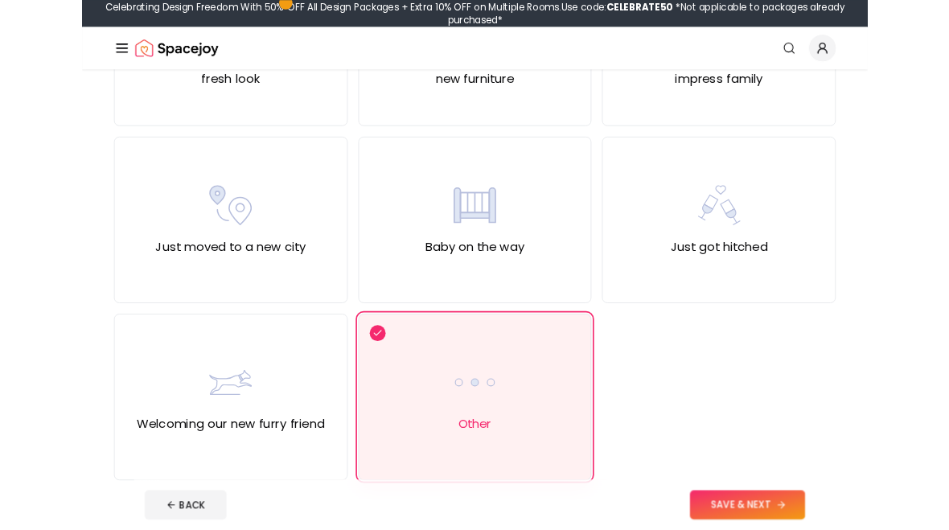
scroll to position [530, 0]
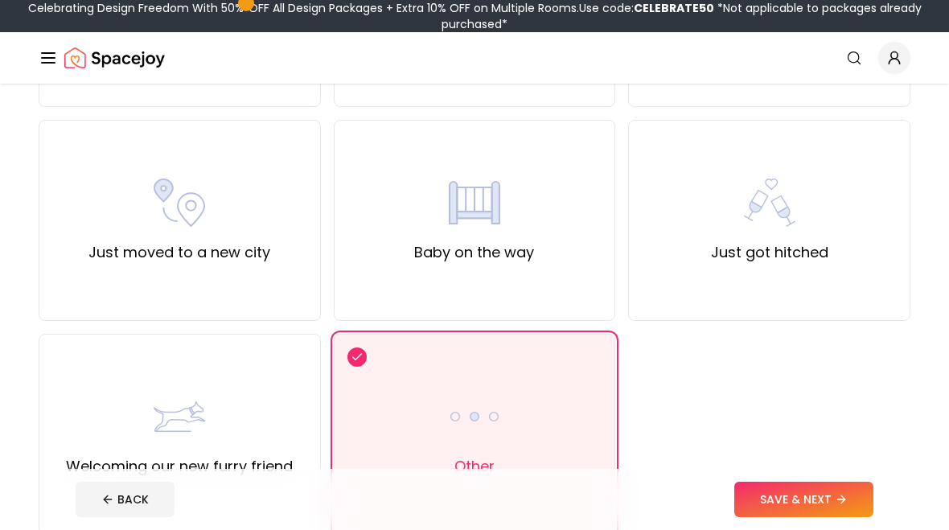
click at [773, 510] on button "SAVE & NEXT" at bounding box center [803, 499] width 139 height 35
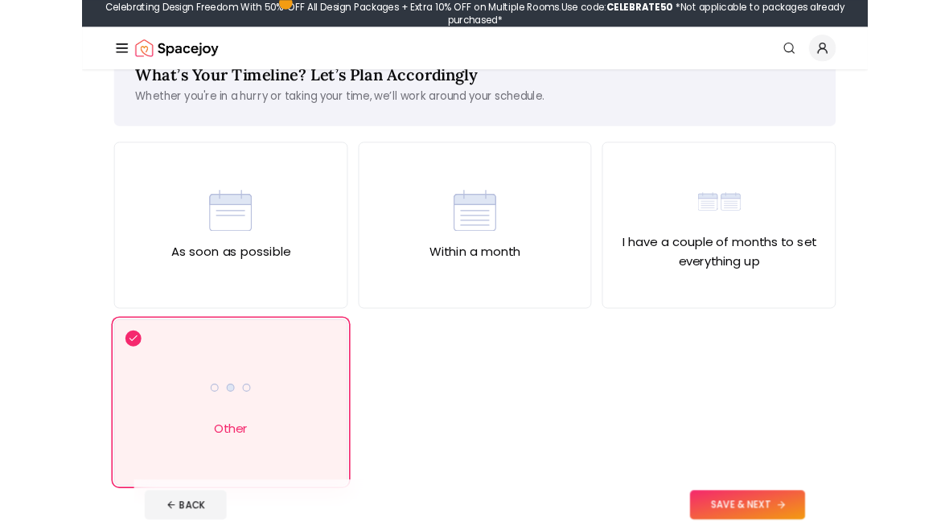
scroll to position [96, 0]
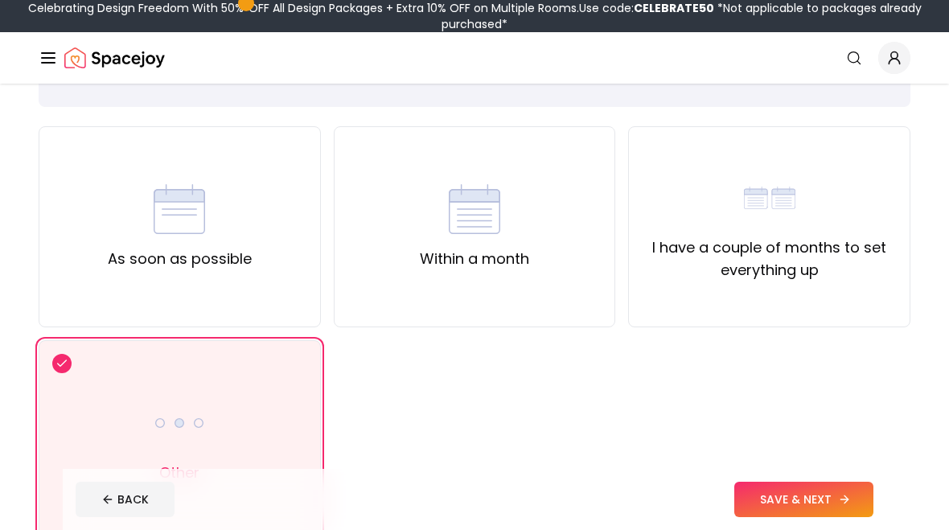
click at [805, 490] on button "SAVE & NEXT" at bounding box center [803, 499] width 139 height 35
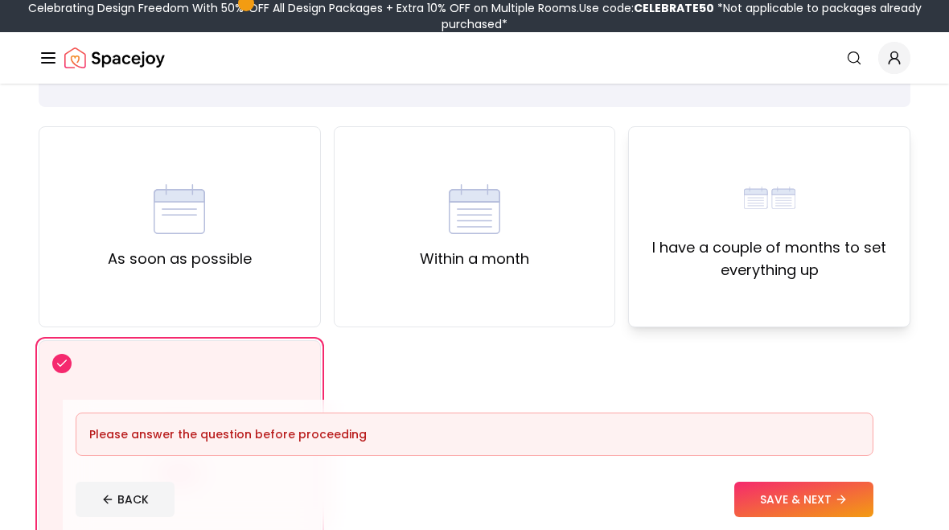
click at [773, 212] on img at bounding box center [769, 197] width 51 height 51
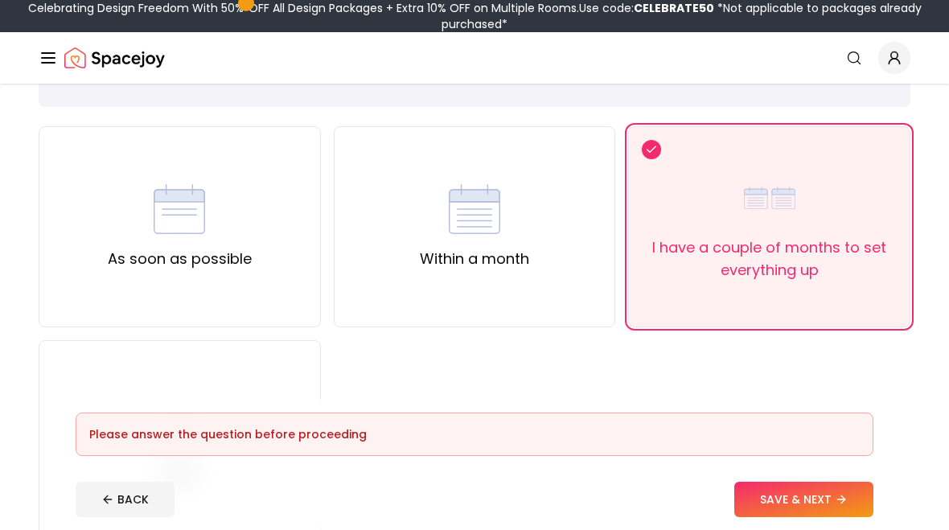
click at [774, 512] on button "SAVE & NEXT" at bounding box center [803, 499] width 139 height 35
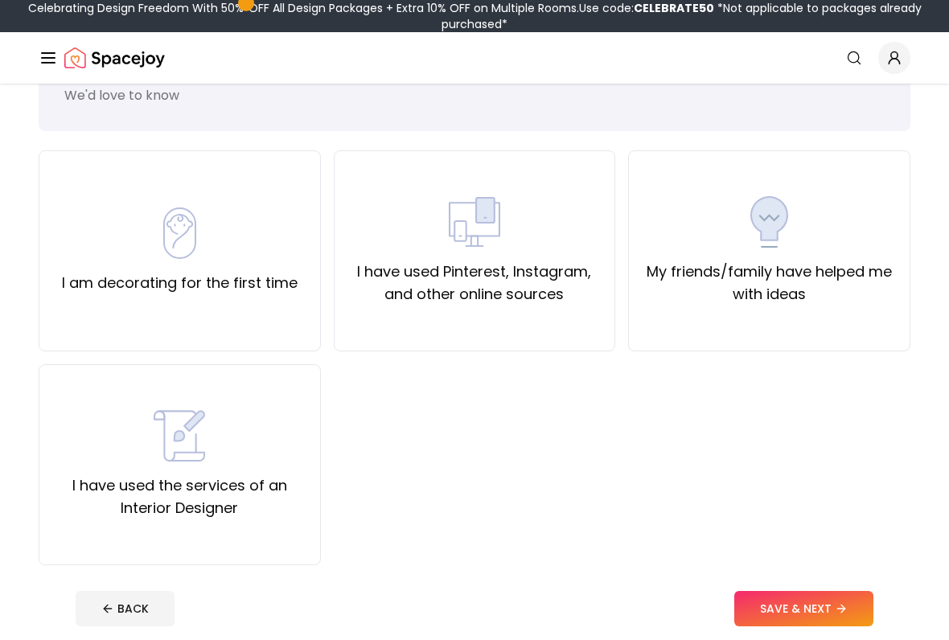
scroll to position [72, 0]
click at [555, 305] on label "I have used Pinterest, Instagram, and other online sources" at bounding box center [474, 282] width 255 height 45
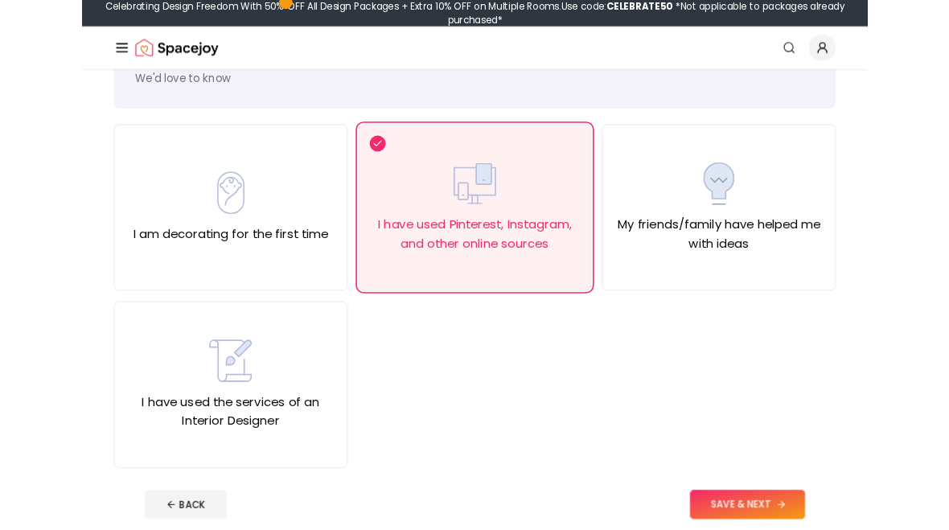
scroll to position [117, 0]
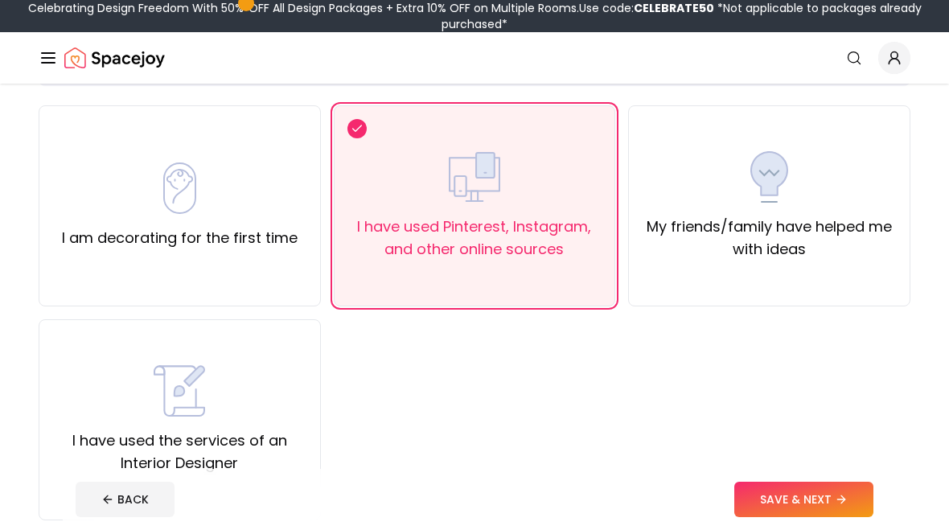
click at [768, 502] on button "SAVE & NEXT" at bounding box center [803, 499] width 139 height 35
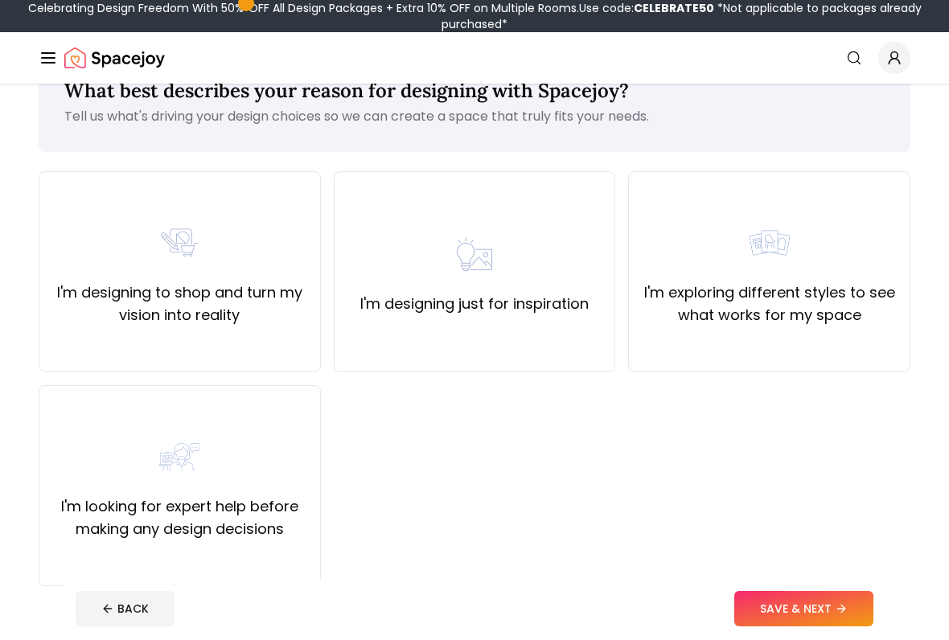
scroll to position [55, 0]
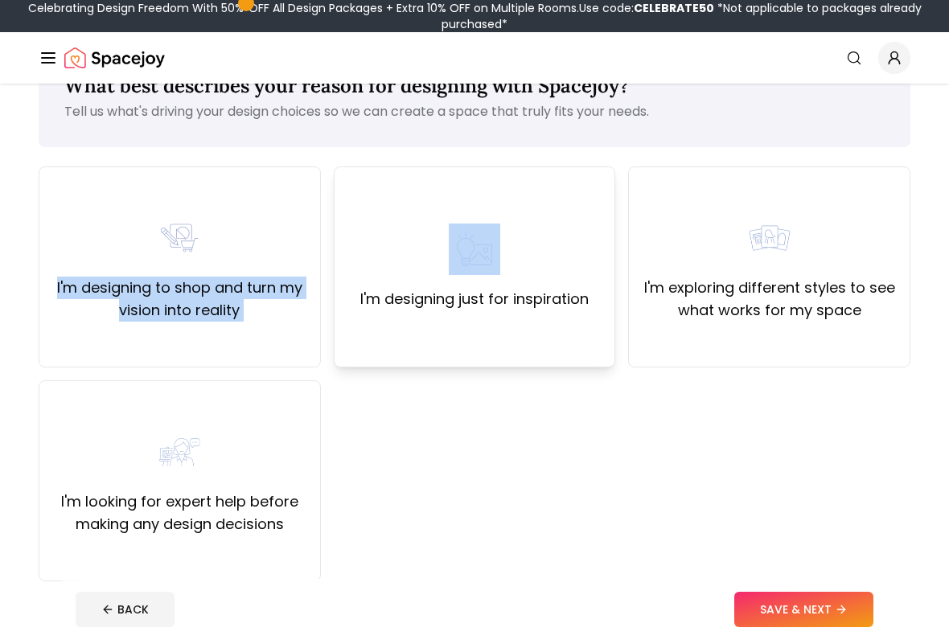
drag, startPoint x: 299, startPoint y: 266, endPoint x: 384, endPoint y: 262, distance: 85.3
click at [384, 262] on div "I'm designing to shop and turn my vision into reality I'm designing just for in…" at bounding box center [474, 373] width 871 height 415
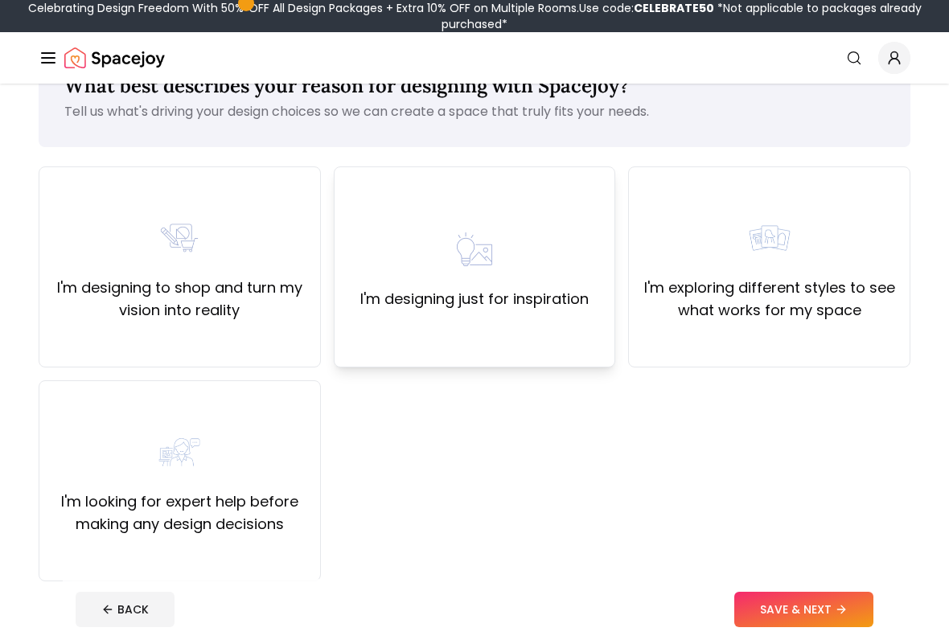
click at [384, 262] on div "I'm designing just for inspiration" at bounding box center [474, 266] width 228 height 87
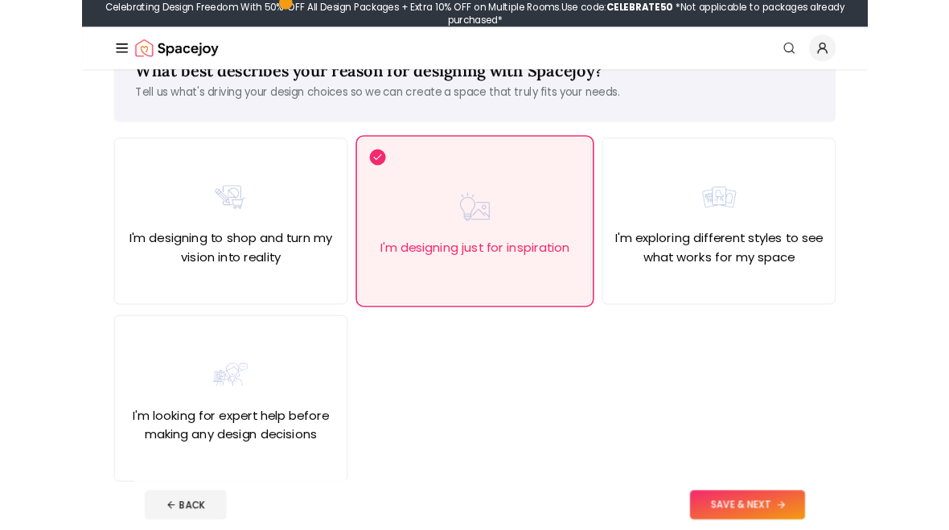
scroll to position [100, 0]
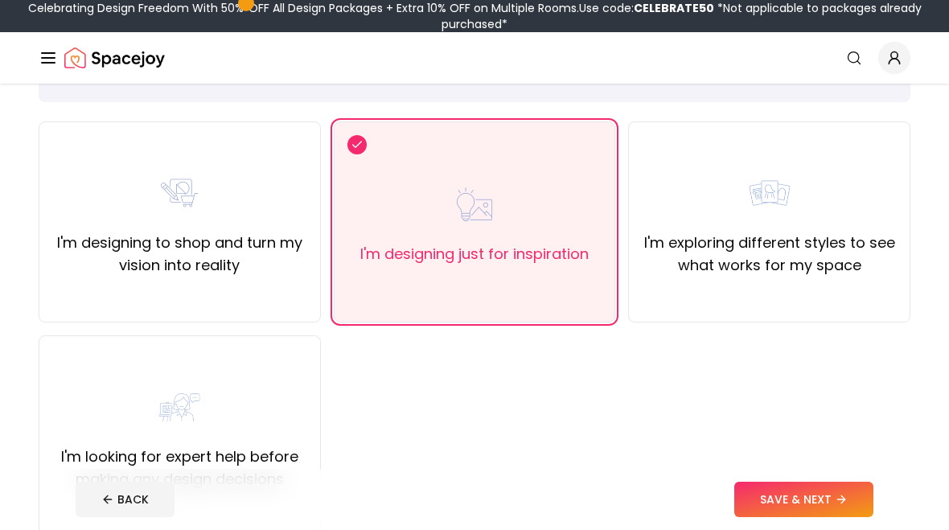
click at [805, 504] on button "SAVE & NEXT" at bounding box center [803, 499] width 139 height 35
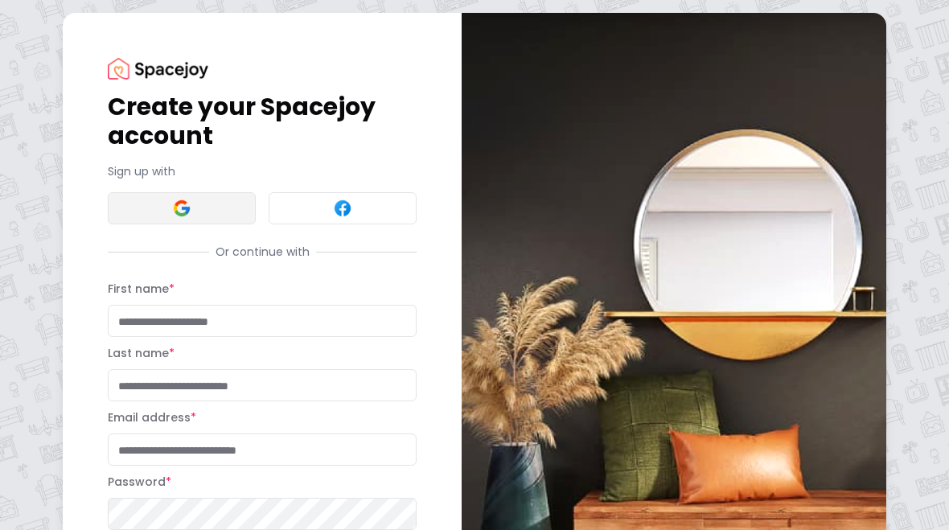
click at [195, 219] on button at bounding box center [182, 208] width 148 height 32
